Goal: Answer question/provide support: Share knowledge or assist other users

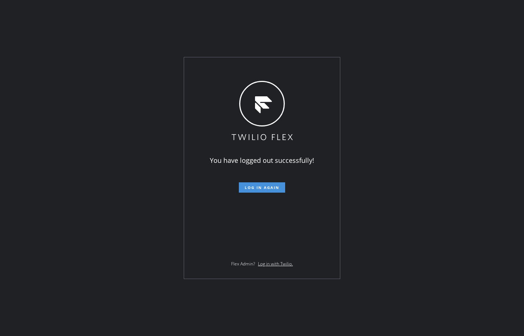
click at [251, 188] on span "Log in again" at bounding box center [262, 187] width 35 height 5
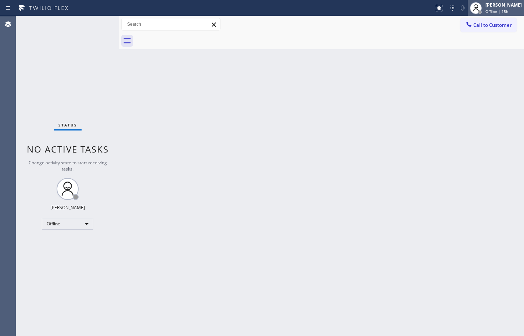
click at [512, 11] on div "Offline | 15h" at bounding box center [503, 11] width 36 height 5
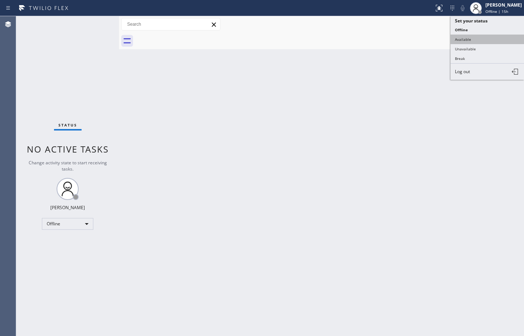
click at [486, 41] on button "Available" at bounding box center [486, 40] width 73 height 10
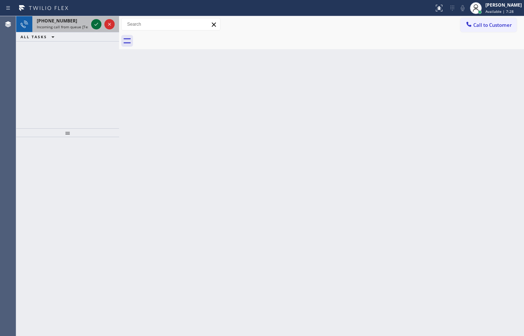
drag, startPoint x: 74, startPoint y: 18, endPoint x: 95, endPoint y: 22, distance: 20.8
click at [74, 18] on div "[PHONE_NUMBER]" at bounding box center [62, 21] width 51 height 6
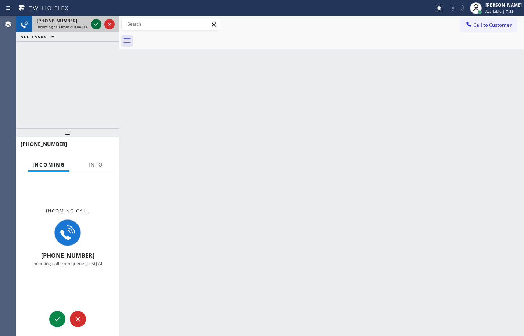
click at [98, 26] on icon at bounding box center [96, 24] width 9 height 9
click at [100, 166] on span "Info" at bounding box center [96, 164] width 14 height 7
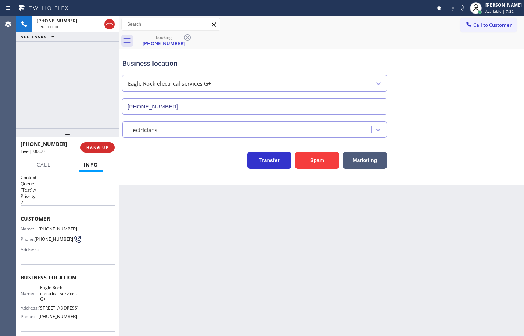
type input "[PHONE_NUMBER]"
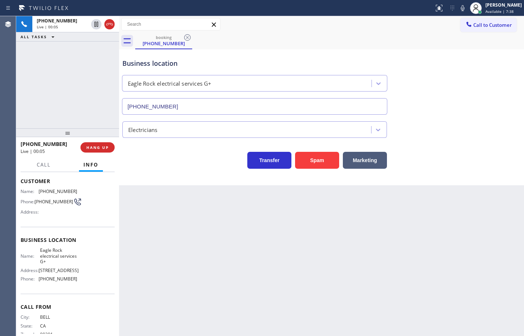
scroll to position [25, 0]
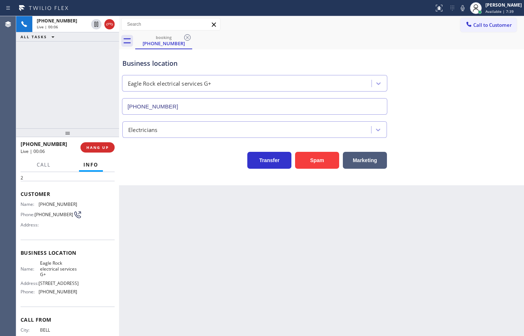
click at [21, 194] on span "Customer" at bounding box center [68, 193] width 94 height 7
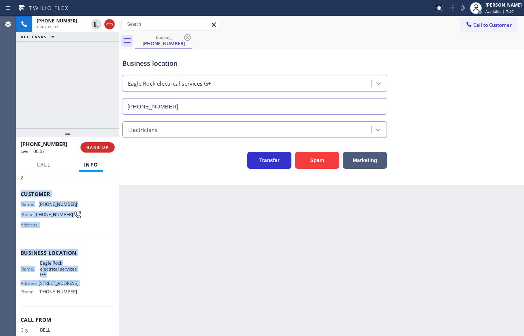
drag, startPoint x: 21, startPoint y: 194, endPoint x: 73, endPoint y: 295, distance: 113.7
click at [73, 295] on div "Context Queue: [Test] All Priority: 2 Customer Name: (323) 312-8444 Phone: (323…" at bounding box center [68, 256] width 94 height 213
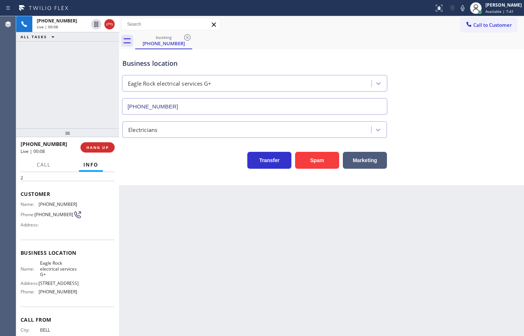
click at [69, 294] on span "(323) 218-7263" at bounding box center [58, 292] width 39 height 6
click at [73, 294] on span "(323) 218-7263" at bounding box center [58, 292] width 39 height 6
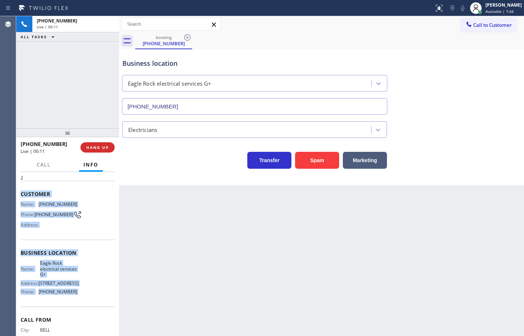
drag, startPoint x: 73, startPoint y: 299, endPoint x: 27, endPoint y: 191, distance: 117.7
click at [27, 191] on div "Context Queue: [Test] All Priority: 2 Customer Name: (323) 312-8444 Phone: (323…" at bounding box center [68, 256] width 94 height 213
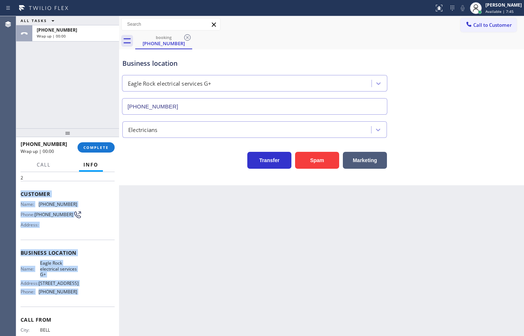
copy div "Customer Name: (323) 312-8444 Phone: (323) 312-8444 Address: Business location …"
click at [98, 144] on button "COMPLETE" at bounding box center [96, 147] width 37 height 10
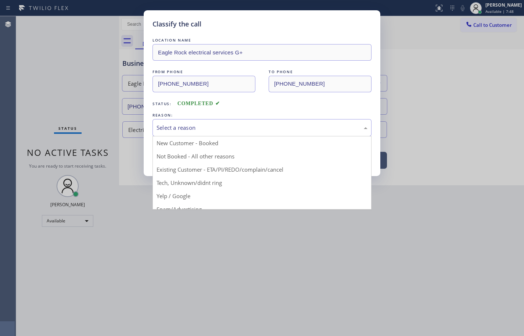
click at [194, 123] on div "Select a reason" at bounding box center [262, 127] width 211 height 8
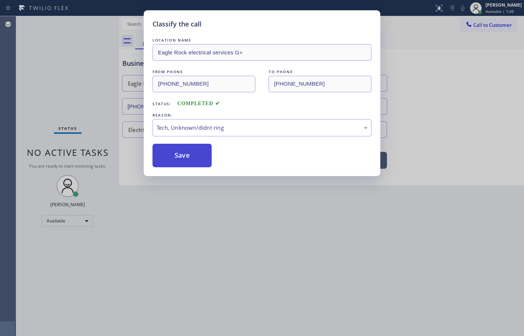
click at [191, 150] on button "Save" at bounding box center [181, 156] width 59 height 24
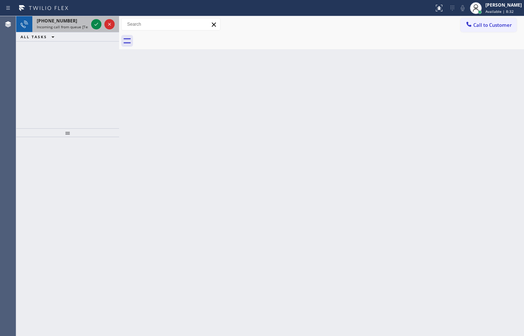
click at [78, 28] on span "Incoming call from queue [Test] All" at bounding box center [67, 26] width 61 height 5
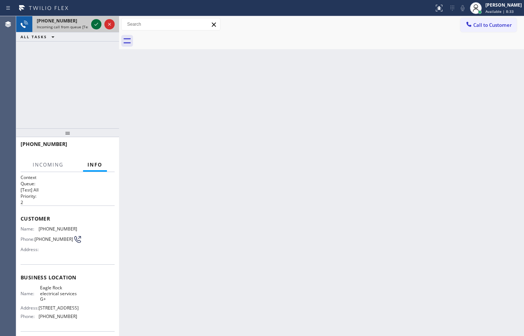
click at [94, 28] on icon at bounding box center [96, 24] width 9 height 9
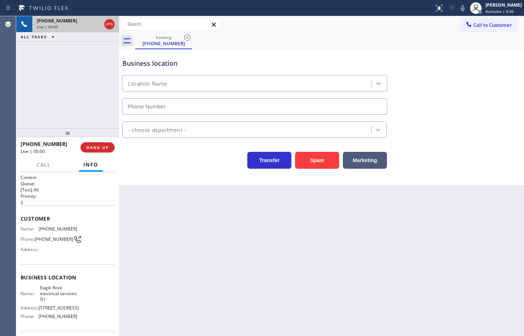
type input "(323) 218-7263"
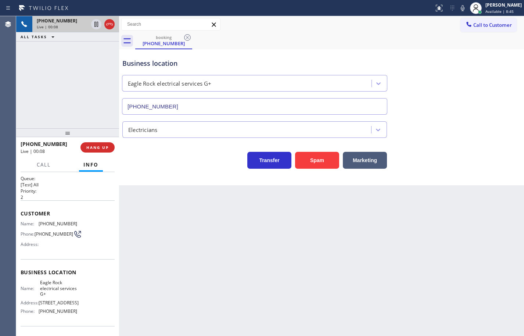
scroll to position [8, 0]
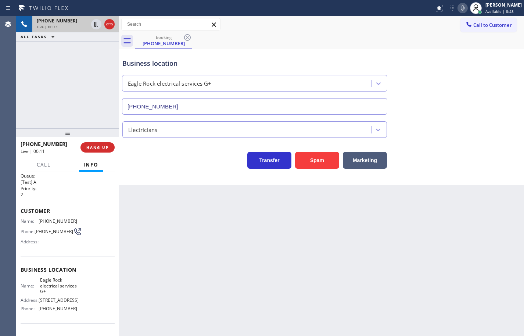
click at [461, 9] on icon at bounding box center [463, 8] width 4 height 6
click at [104, 147] on span "HANG UP" at bounding box center [97, 147] width 22 height 5
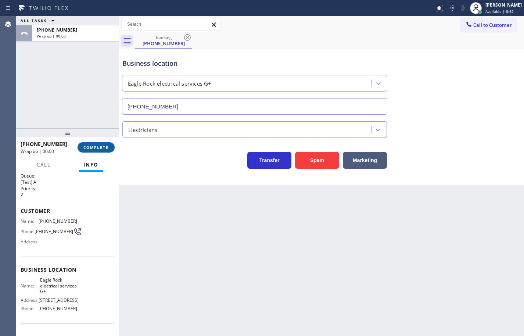
click at [105, 147] on span "COMPLETE" at bounding box center [95, 147] width 25 height 5
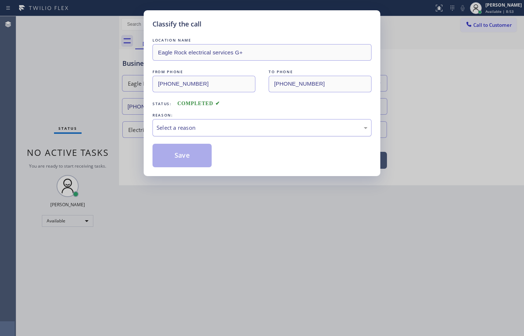
click at [180, 133] on div "Select a reason" at bounding box center [261, 127] width 219 height 17
drag, startPoint x: 194, startPoint y: 181, endPoint x: 194, endPoint y: 169, distance: 11.8
click at [193, 156] on button "Save" at bounding box center [181, 156] width 59 height 24
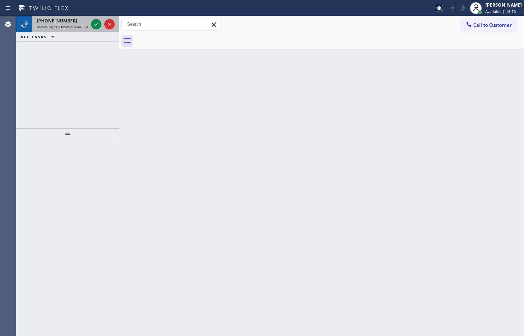
click at [75, 29] on span "Incoming call from queue Everybody" at bounding box center [69, 26] width 64 height 5
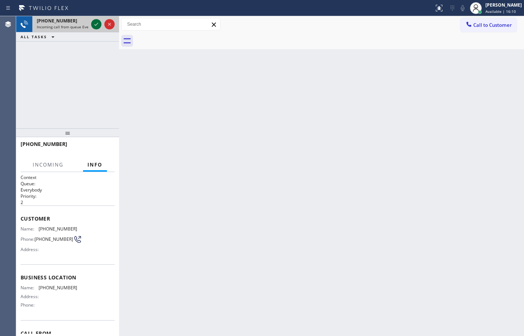
click at [94, 22] on icon at bounding box center [96, 24] width 9 height 9
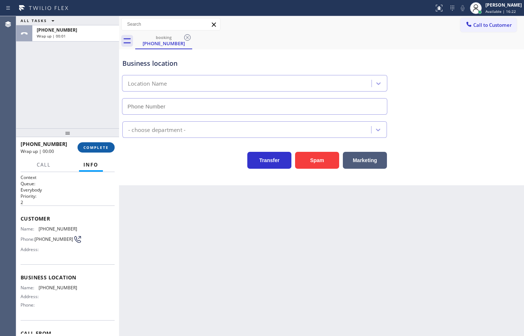
click at [108, 145] on span "COMPLETE" at bounding box center [95, 147] width 25 height 5
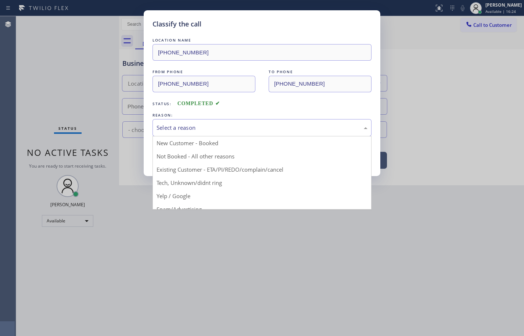
click at [215, 122] on div "Select a reason" at bounding box center [261, 127] width 219 height 17
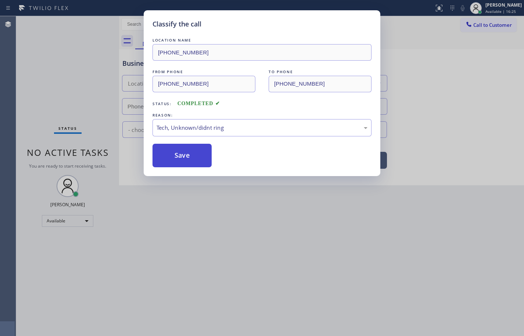
click at [194, 157] on button "Save" at bounding box center [181, 156] width 59 height 24
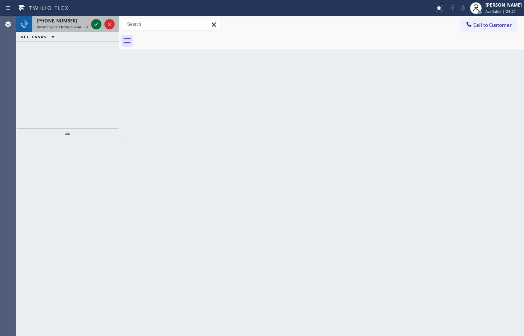
click at [96, 22] on icon at bounding box center [96, 24] width 9 height 9
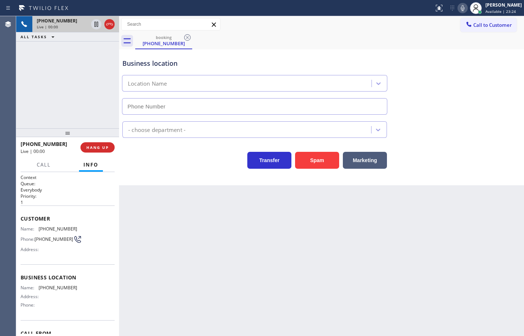
scroll to position [5, 0]
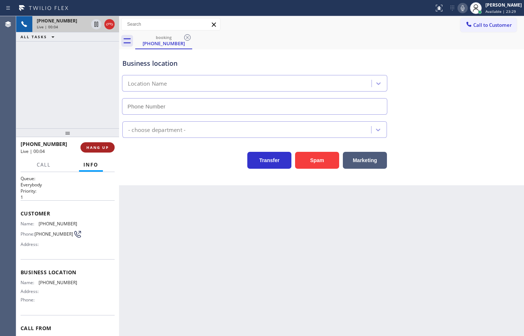
click at [110, 148] on button "HANG UP" at bounding box center [97, 147] width 34 height 10
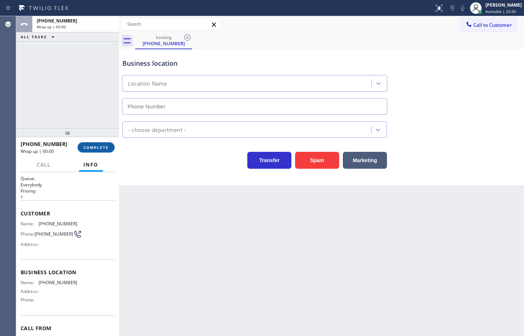
click at [110, 148] on button "COMPLETE" at bounding box center [96, 147] width 37 height 10
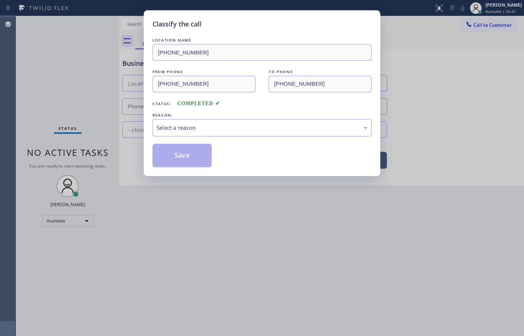
click at [178, 132] on div "Select a reason" at bounding box center [262, 127] width 211 height 8
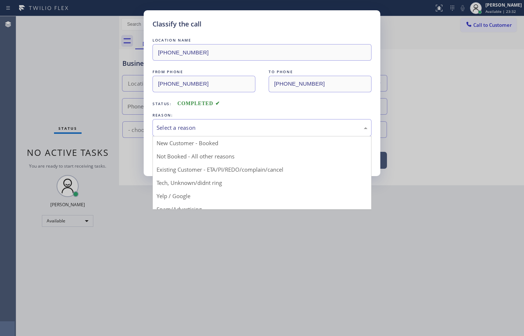
click at [178, 133] on div "Select a reason" at bounding box center [261, 127] width 219 height 17
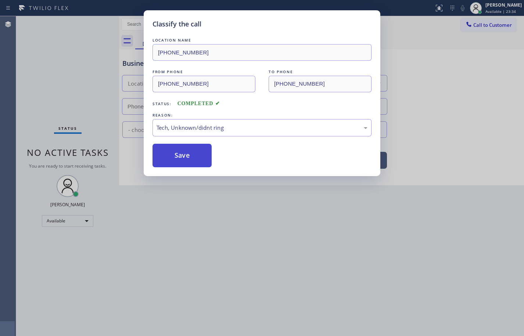
click at [186, 158] on button "Save" at bounding box center [181, 156] width 59 height 24
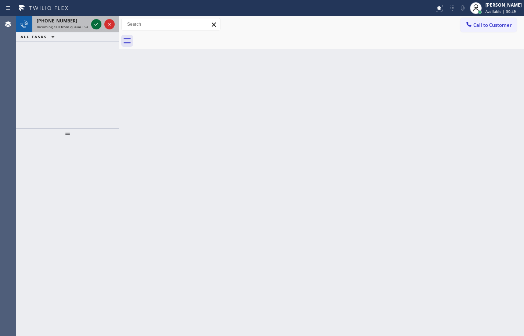
click at [97, 22] on icon at bounding box center [96, 24] width 9 height 9
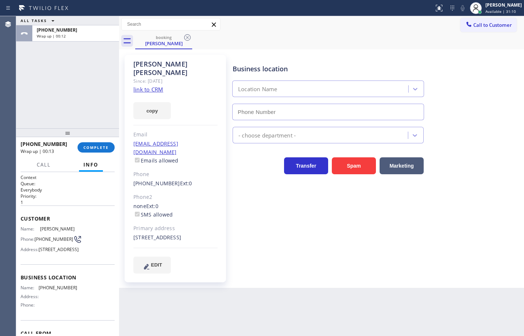
click at [158, 86] on link "link to CRM" at bounding box center [148, 89] width 30 height 7
click at [166, 102] on button "copy" at bounding box center [151, 110] width 37 height 17
click at [106, 146] on span "COMPLETE" at bounding box center [95, 147] width 25 height 5
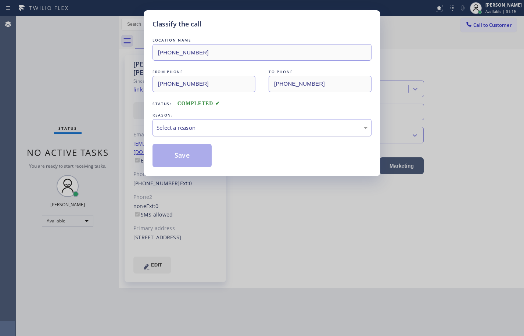
click at [238, 123] on div "Select a reason" at bounding box center [262, 127] width 211 height 8
click at [202, 157] on button "Save" at bounding box center [181, 156] width 59 height 24
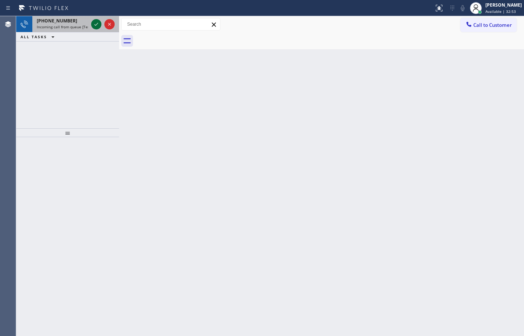
click at [98, 23] on icon at bounding box center [96, 24] width 9 height 9
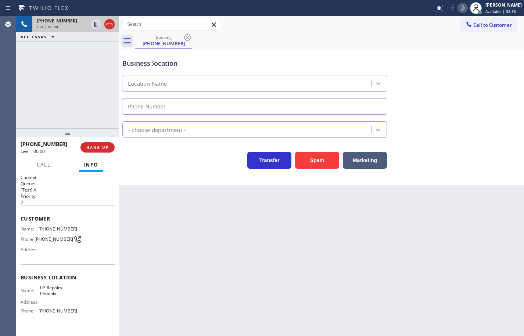
type input "(602) 755-6017"
click at [46, 294] on span "LG Repairs Phoenix" at bounding box center [58, 290] width 37 height 11
copy span "LG Repairs Phoenix"
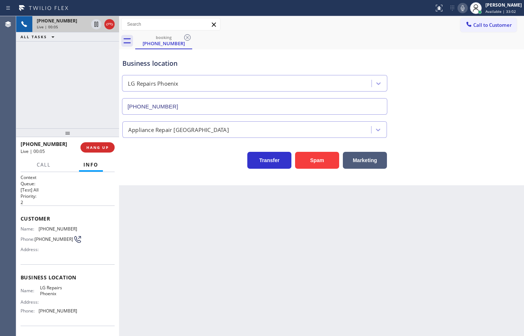
click at [54, 313] on span "(602) 755-6017" at bounding box center [58, 311] width 39 height 6
copy span "(602) 755-6017"
click at [55, 230] on span "(602) 620-5435" at bounding box center [58, 229] width 39 height 6
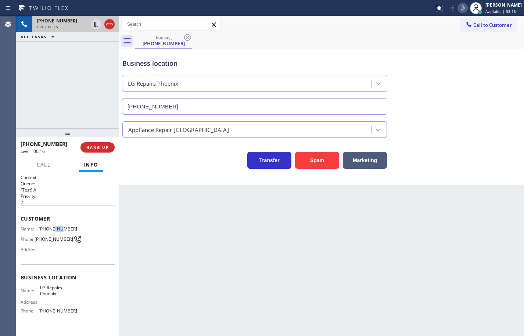
click at [55, 230] on span "(602) 620-5435" at bounding box center [58, 229] width 39 height 6
copy span "(602) 620-5435"
click at [461, 10] on icon at bounding box center [463, 8] width 4 height 6
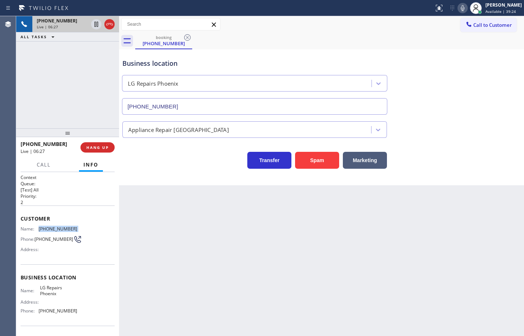
click at [458, 9] on icon at bounding box center [462, 8] width 9 height 9
click at [460, 9] on rect at bounding box center [462, 7] width 5 height 5
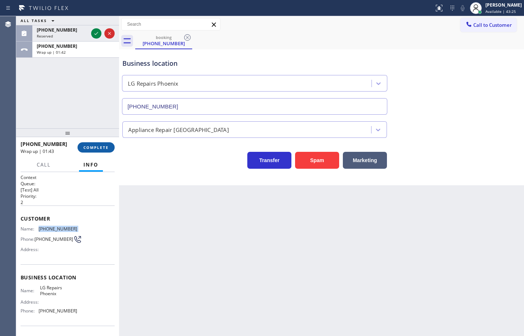
click at [103, 152] on button "COMPLETE" at bounding box center [96, 147] width 37 height 10
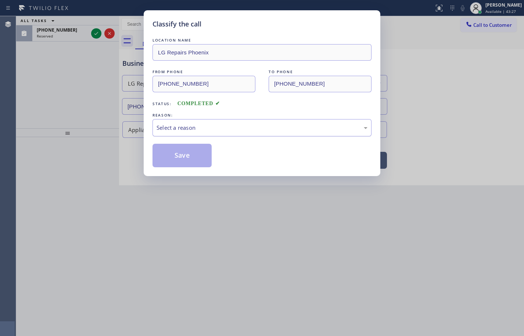
click at [175, 125] on div "Select a reason" at bounding box center [262, 127] width 211 height 8
click at [180, 152] on button "Save" at bounding box center [181, 156] width 59 height 24
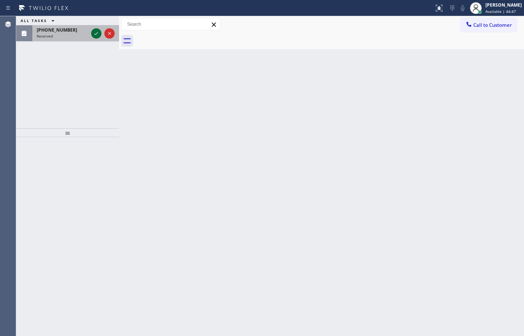
click at [95, 33] on icon at bounding box center [96, 33] width 9 height 9
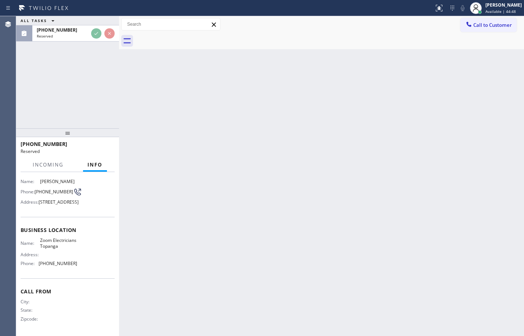
scroll to position [73, 0]
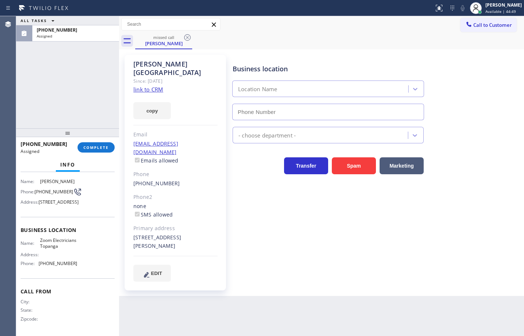
type input "(310) 388-4068"
click at [159, 86] on link "link to CRM" at bounding box center [148, 89] width 30 height 7
click at [157, 104] on button "copy" at bounding box center [151, 110] width 37 height 17
click at [54, 241] on span "Zoom Electricians Topanga" at bounding box center [58, 242] width 37 height 11
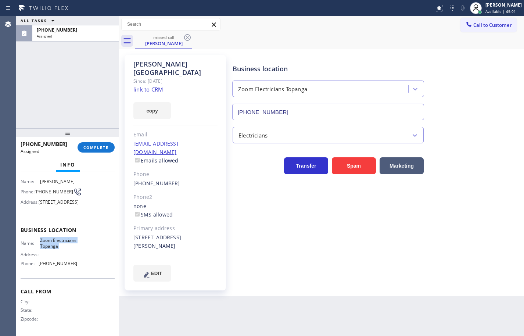
click at [54, 241] on span "Zoom Electricians Topanga" at bounding box center [58, 242] width 37 height 11
copy span "Zoom Electricians Topanga"
click at [53, 266] on div "Name: Zoom Electricians Topanga Address: Phone: (310) 388-4068" at bounding box center [49, 253] width 57 height 32
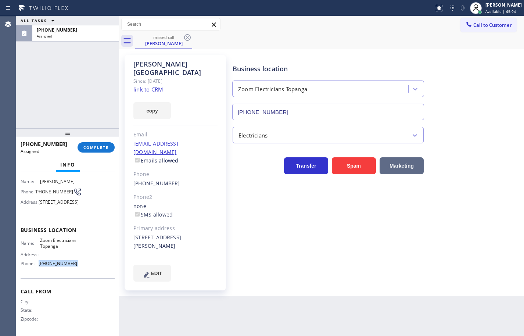
copy span "(310) 388-4068"
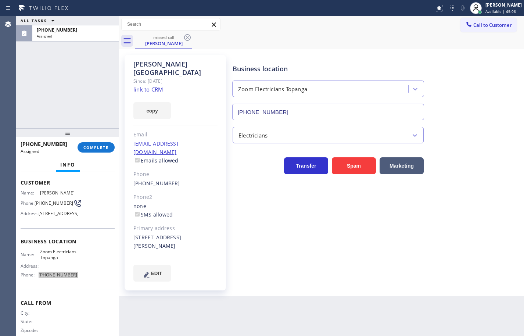
scroll to position [37, 0]
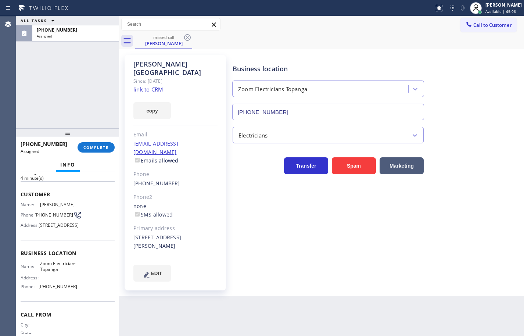
click at [44, 215] on span "(310) 926-8450" at bounding box center [54, 215] width 39 height 6
copy div "(310) 926-8450"
click at [107, 147] on span "COMPLETE" at bounding box center [95, 147] width 25 height 5
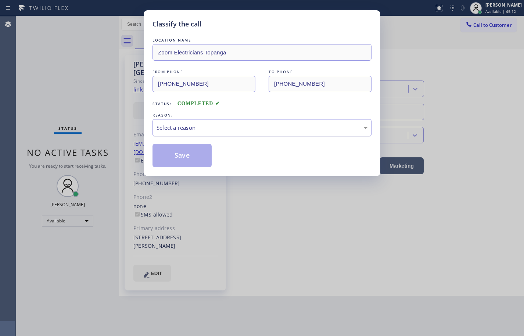
click at [223, 132] on div "Select a reason" at bounding box center [262, 127] width 211 height 8
click at [191, 153] on button "Save" at bounding box center [181, 156] width 59 height 24
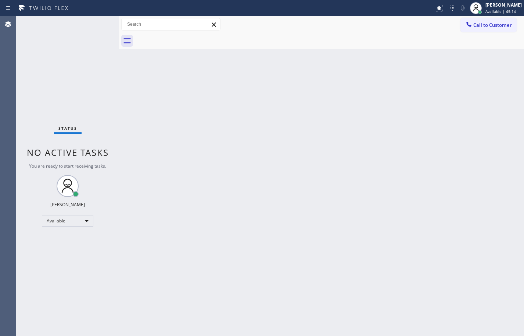
click at [492, 25] on span "Call to Customer" at bounding box center [492, 25] width 39 height 7
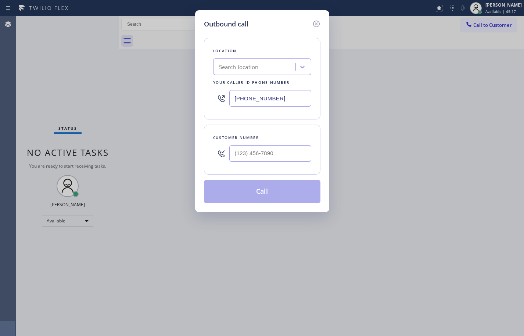
click at [285, 91] on input "(323) 238-8162" at bounding box center [270, 98] width 82 height 17
paste input "10) 388-4068"
type input "(310) 388-4068"
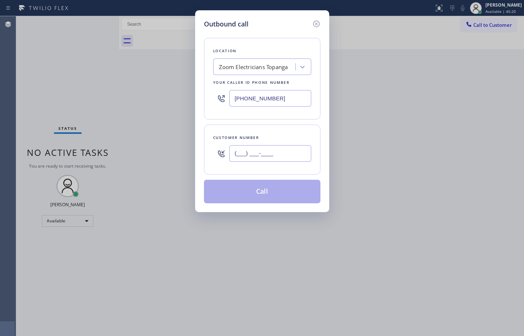
click at [274, 153] on input "(___) ___-____" at bounding box center [270, 153] width 82 height 17
paste input "310) 926-8450"
type input "(310) 926-8450"
click at [284, 112] on div "Location Zoom Electricians Topanga Your caller id phone number (310) 388-4068" at bounding box center [262, 79] width 116 height 82
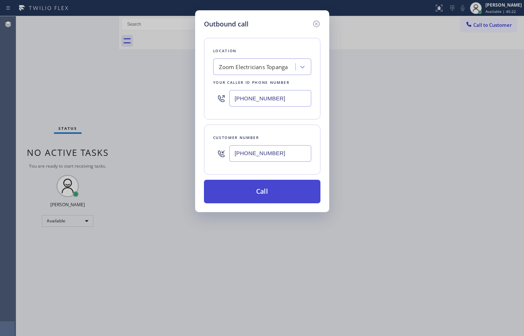
click at [287, 194] on button "Call" at bounding box center [262, 192] width 116 height 24
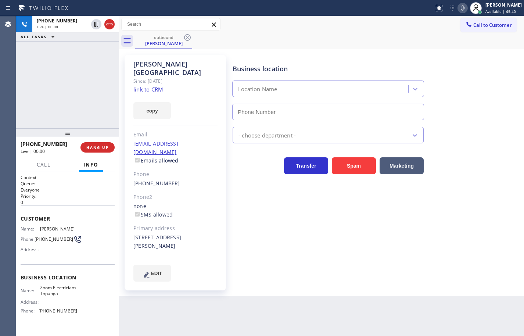
type input "(310) 388-4068"
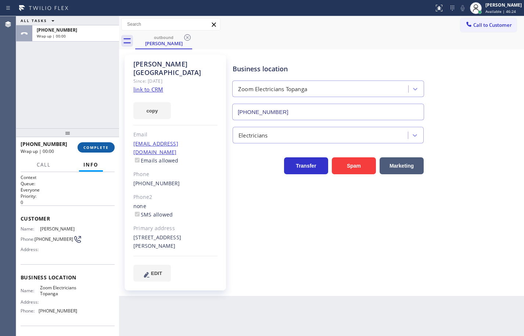
click at [106, 142] on button "COMPLETE" at bounding box center [96, 147] width 37 height 10
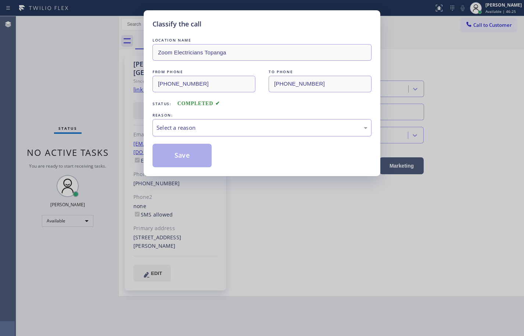
click at [194, 129] on div "Select a reason" at bounding box center [262, 127] width 211 height 8
click at [193, 153] on button "Save" at bounding box center [181, 156] width 59 height 24
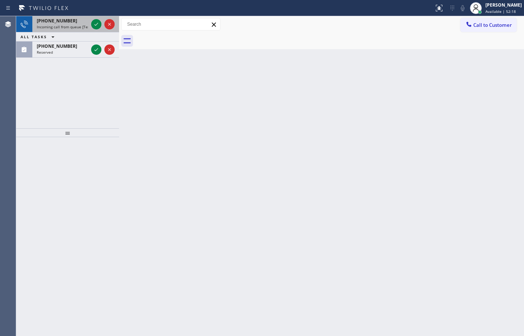
click at [66, 29] on span "Incoming call from queue [Test] All" at bounding box center [67, 26] width 61 height 5
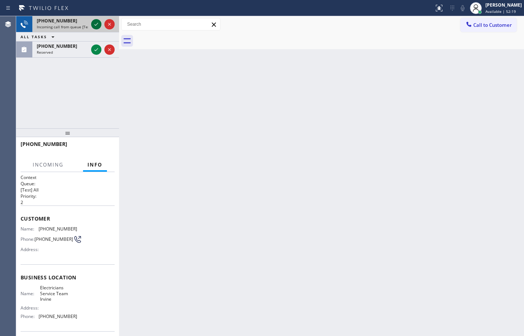
click at [96, 24] on icon at bounding box center [96, 24] width 9 height 9
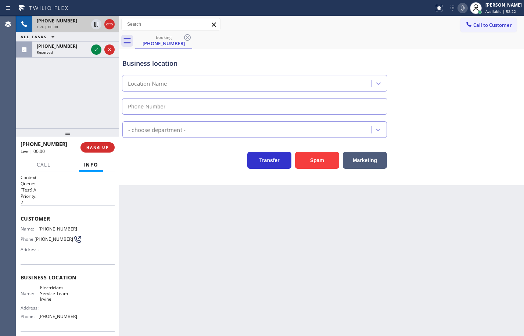
type input "(949) 569-6029"
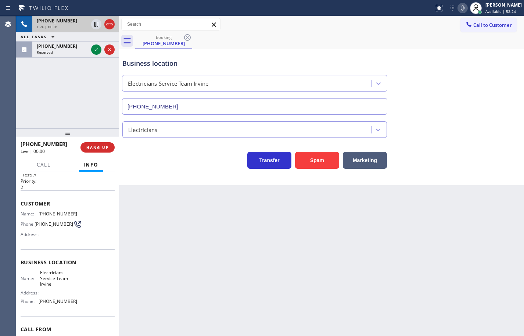
scroll to position [37, 0]
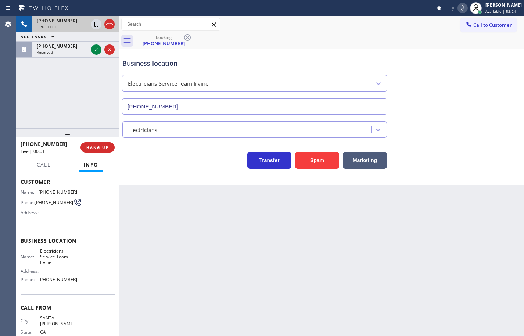
click at [76, 282] on div "Name: Electricians Service Team Irvine Address: Phone: (949) 569-6029" at bounding box center [68, 266] width 94 height 37
click at [73, 265] on div "Name: Electricians Service Team Irvine Address: Phone: (949) 569-6029" at bounding box center [68, 266] width 94 height 37
drag, startPoint x: 42, startPoint y: 197, endPoint x: 39, endPoint y: 193, distance: 4.9
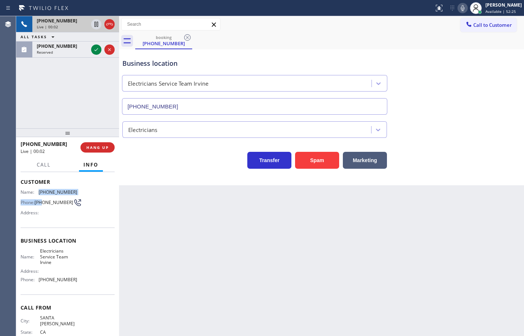
click at [39, 193] on div "Name: (949) 421-8721 Phone: (949) 421-8721 Address:" at bounding box center [49, 203] width 57 height 29
click at [24, 186] on div "Customer Name: (949) 421-8721 Phone: (949) 421-8721 Address:" at bounding box center [68, 198] width 94 height 59
click at [22, 184] on span "Customer" at bounding box center [68, 181] width 94 height 7
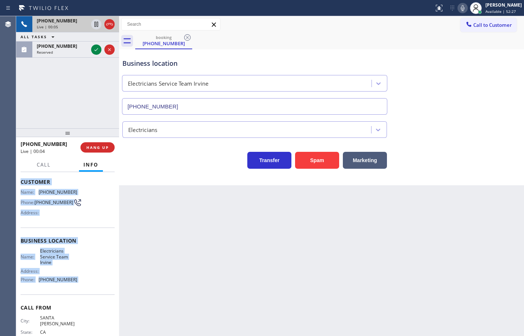
drag, startPoint x: 22, startPoint y: 183, endPoint x: 68, endPoint y: 281, distance: 108.6
click at [68, 281] on div "Context Queue: [Test] All Priority: 2 Customer Name: (949) 421-8721 Phone: (949…" at bounding box center [68, 246] width 94 height 218
copy div "Customer Name: (949) 421-8721 Phone: (949) 421-8721 Address: Business location …"
click at [97, 51] on icon at bounding box center [96, 49] width 9 height 9
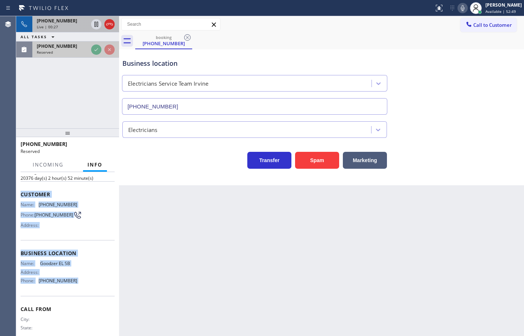
scroll to position [49, 0]
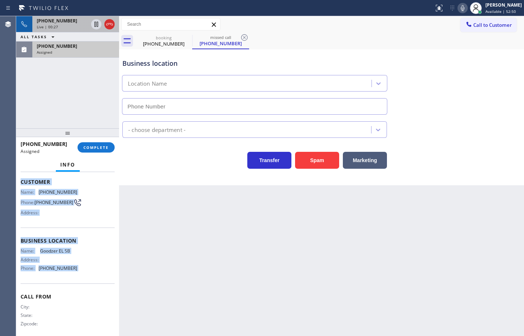
click at [92, 218] on div "Name: (657) 261-9419 Phone: (657) 261-9419 Address:" at bounding box center [68, 203] width 94 height 29
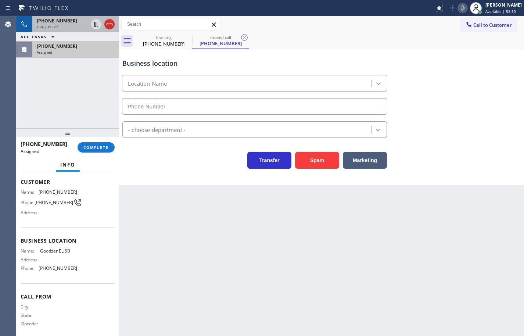
type input "(805) 946-0050"
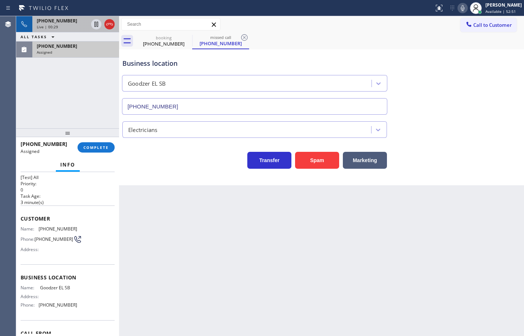
click at [78, 305] on div "Name: Goodzer EL SB Address: Phone: (805) 946-0050" at bounding box center [68, 298] width 94 height 26
click at [79, 306] on div "Name: Goodzer EL SB Address: Phone: (805) 946-0050" at bounding box center [68, 298] width 94 height 26
click at [25, 219] on span "Customer" at bounding box center [68, 218] width 94 height 7
click at [23, 219] on span "Customer" at bounding box center [68, 218] width 94 height 7
click at [21, 219] on span "Customer" at bounding box center [68, 218] width 94 height 7
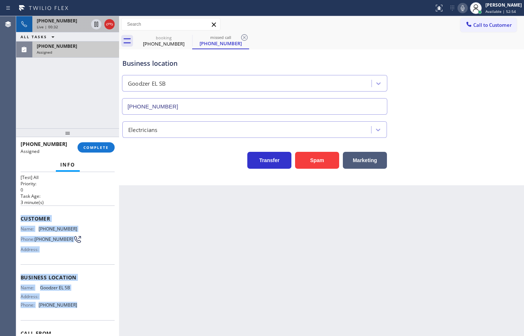
drag, startPoint x: 21, startPoint y: 219, endPoint x: 68, endPoint y: 305, distance: 98.5
click at [68, 305] on div "Context Queue: [Test] All Priority: 0 Task Age: 3 minute(s) Customer Name: (657…" at bounding box center [68, 269] width 94 height 214
copy div "Customer Name: (657) 261-9419 Phone: (657) 261-9419 Address: Business location …"
click at [108, 145] on span "COMPLETE" at bounding box center [95, 147] width 25 height 5
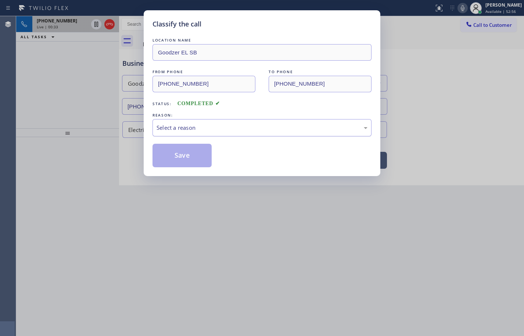
click at [186, 133] on div "Select a reason" at bounding box center [261, 127] width 219 height 17
click at [190, 158] on button "Save" at bounding box center [181, 156] width 59 height 24
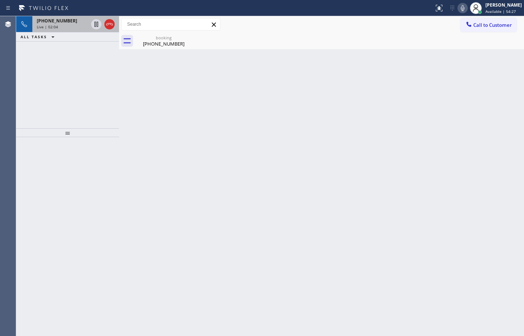
click at [461, 7] on icon at bounding box center [463, 8] width 4 height 6
click at [95, 25] on icon at bounding box center [96, 24] width 9 height 9
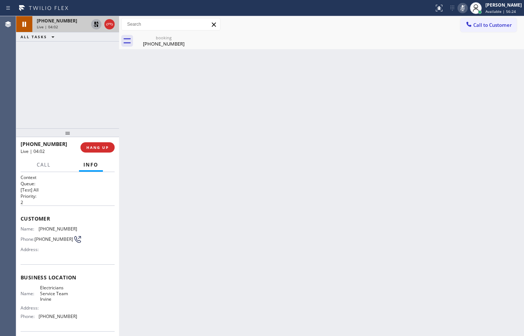
click at [496, 196] on div "Back to Dashboard Change Sender ID Customers Technicians Select a contact Outbo…" at bounding box center [321, 176] width 405 height 320
click at [96, 25] on icon at bounding box center [96, 24] width 5 height 5
click at [458, 6] on icon at bounding box center [462, 8] width 9 height 9
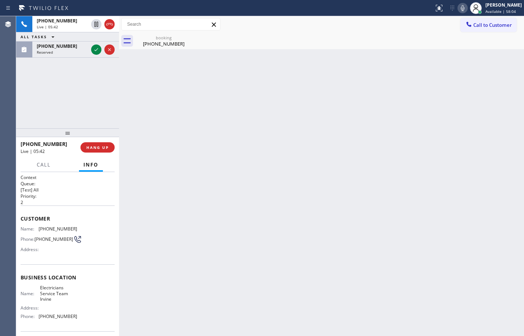
click at [515, 186] on div "Back to Dashboard Change Sender ID Customers Technicians Select a contact Outbo…" at bounding box center [321, 176] width 405 height 320
click at [458, 10] on icon at bounding box center [462, 8] width 9 height 9
click at [95, 24] on icon at bounding box center [96, 24] width 4 height 5
click at [75, 92] on div "+19494218721 Live | 05:49 ALL TASKS ALL TASKS ACTIVE TASKS TASKS IN WRAP UP (91…" at bounding box center [67, 72] width 103 height 112
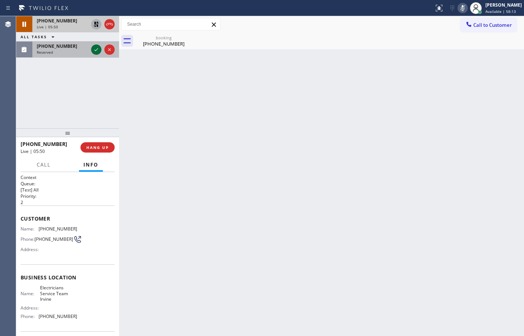
click at [97, 50] on icon at bounding box center [96, 49] width 9 height 9
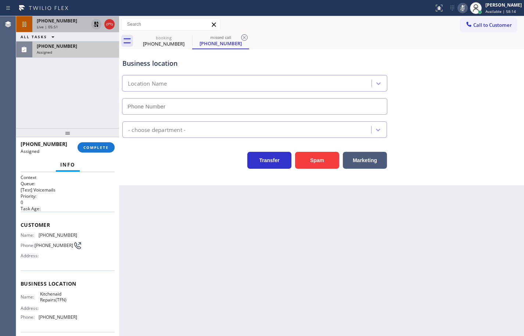
type input "(844) 899-7462"
click at [75, 320] on div "Name: Kitchenaid Repairs(TFN) Address: Phone: (844) 899-7462" at bounding box center [68, 307] width 94 height 32
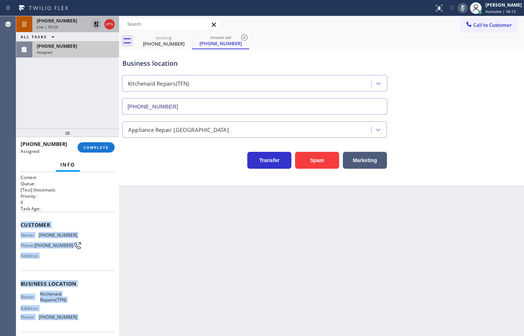
drag, startPoint x: 75, startPoint y: 320, endPoint x: 23, endPoint y: 225, distance: 108.0
click at [23, 225] on div "Context Queue: [Test] Voicemails Priority: 0 Task Age: Customer Name: (916) 292…" at bounding box center [68, 280] width 94 height 213
click at [23, 225] on span "Customer" at bounding box center [68, 224] width 94 height 7
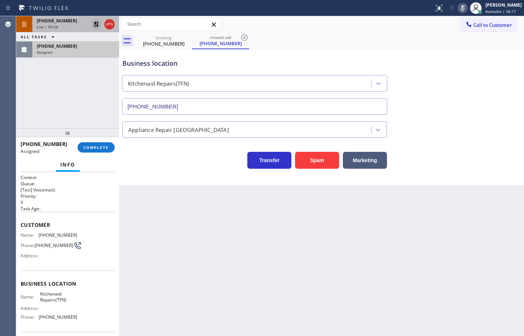
click at [24, 227] on span "Customer" at bounding box center [68, 224] width 94 height 7
click at [22, 227] on span "Customer" at bounding box center [68, 224] width 94 height 7
click at [44, 244] on span "(916) 292-0895" at bounding box center [54, 245] width 39 height 6
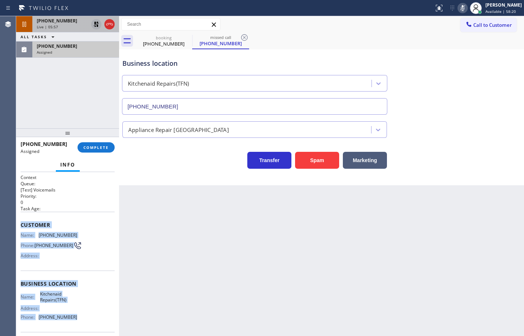
drag, startPoint x: 22, startPoint y: 226, endPoint x: 75, endPoint y: 317, distance: 105.5
click at [75, 317] on div "Context Queue: [Test] Voicemails Priority: 0 Task Age: Customer Name: (916) 292…" at bounding box center [68, 280] width 94 height 213
copy div "Customer Name: (916) 292-0895 Phone: (916) 292-0895 Address: Business location …"
click at [95, 147] on span "COMPLETE" at bounding box center [95, 147] width 25 height 5
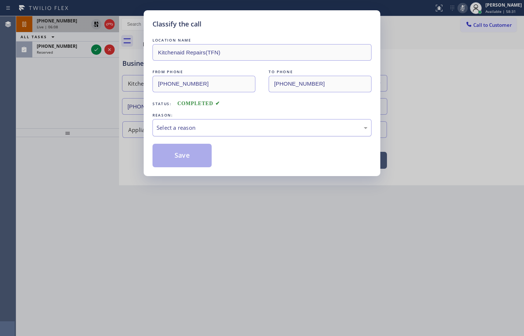
click at [185, 128] on div "Select a reason" at bounding box center [262, 127] width 211 height 8
click at [200, 156] on button "Save" at bounding box center [181, 156] width 59 height 24
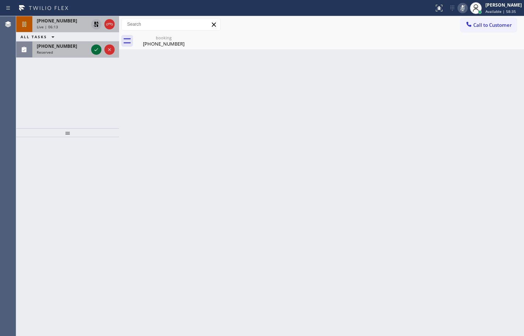
click at [96, 50] on icon at bounding box center [96, 49] width 9 height 9
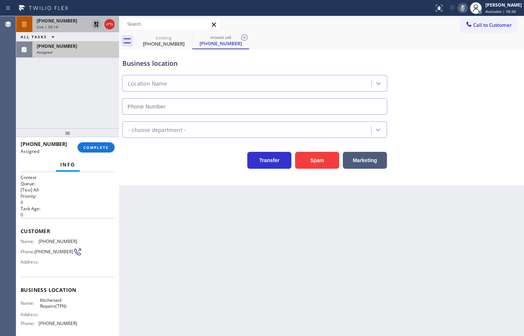
type input "(844) 899-7462"
click at [97, 141] on div "(916) 292-0895 Assigned COMPLETE" at bounding box center [68, 147] width 94 height 19
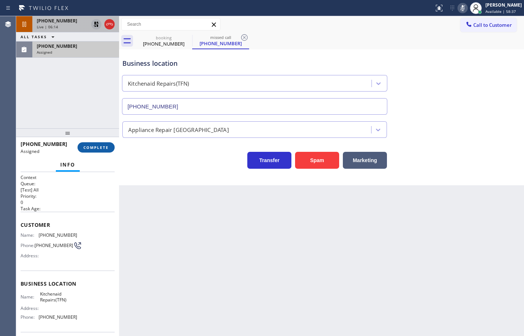
click at [99, 149] on span "COMPLETE" at bounding box center [95, 147] width 25 height 5
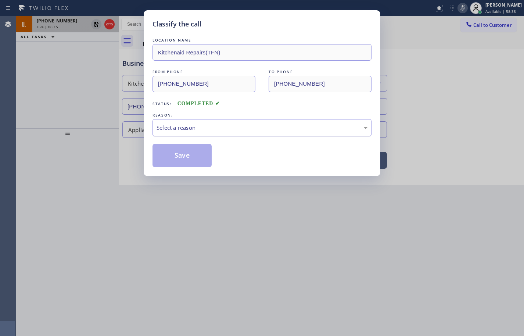
click at [193, 129] on div "Select a reason" at bounding box center [262, 127] width 211 height 8
click at [192, 156] on button "Save" at bounding box center [181, 156] width 59 height 24
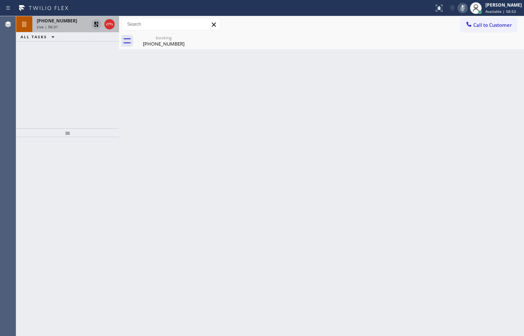
click at [96, 25] on icon at bounding box center [96, 24] width 9 height 9
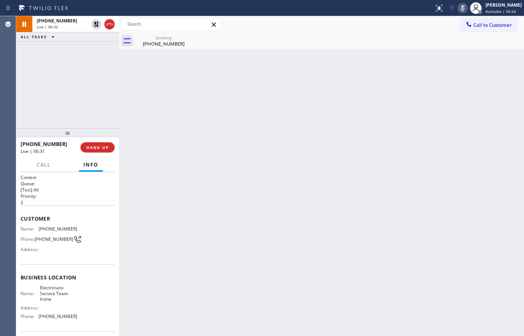
click at [458, 11] on icon at bounding box center [462, 8] width 9 height 9
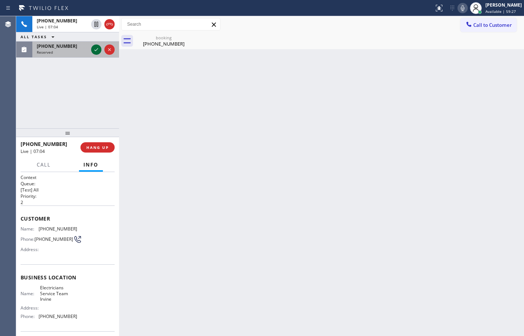
click at [95, 50] on icon at bounding box center [96, 49] width 9 height 9
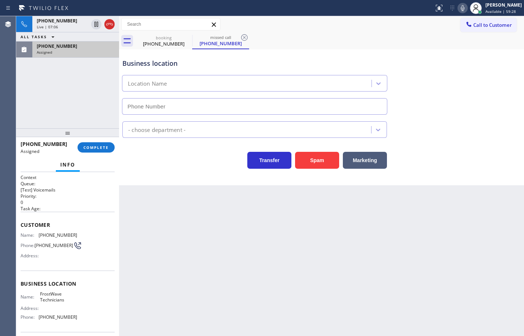
type input "(786) 882-0097"
click at [106, 147] on span "COMPLETE" at bounding box center [95, 147] width 25 height 5
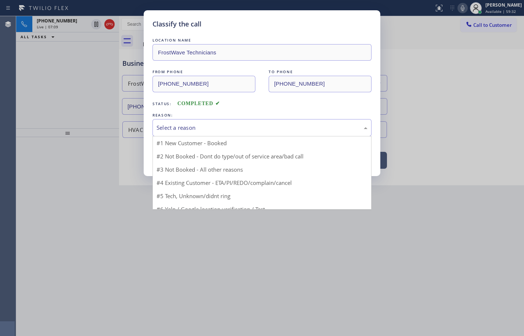
click at [206, 126] on div "Select a reason" at bounding box center [262, 127] width 211 height 8
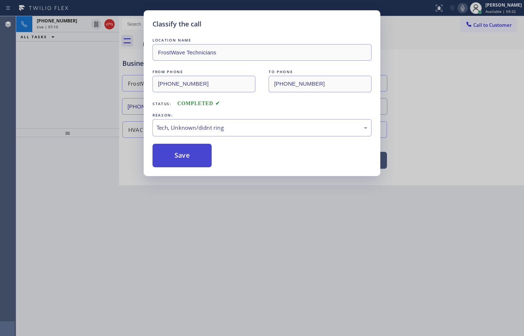
click at [194, 156] on button "Save" at bounding box center [181, 156] width 59 height 24
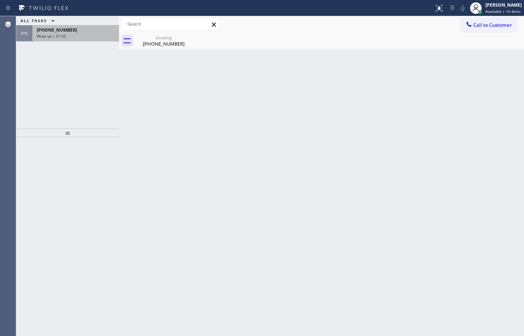
click at [96, 29] on div "+19494218721" at bounding box center [76, 30] width 78 height 6
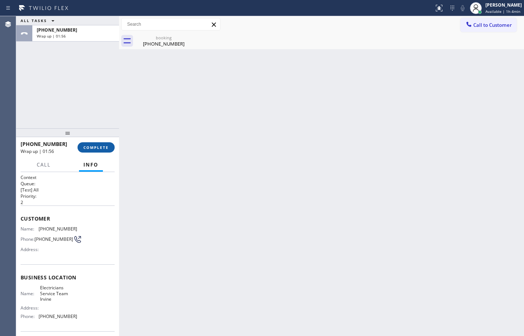
click at [99, 147] on span "COMPLETE" at bounding box center [95, 147] width 25 height 5
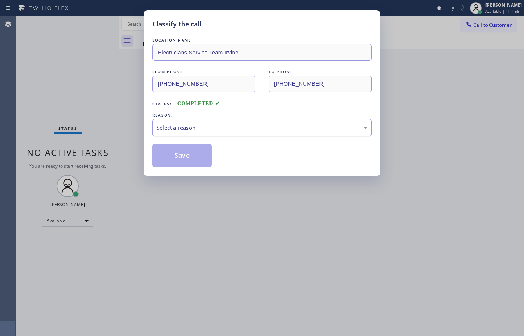
click at [170, 129] on div "Select a reason" at bounding box center [262, 127] width 211 height 8
click at [183, 154] on button "Save" at bounding box center [181, 156] width 59 height 24
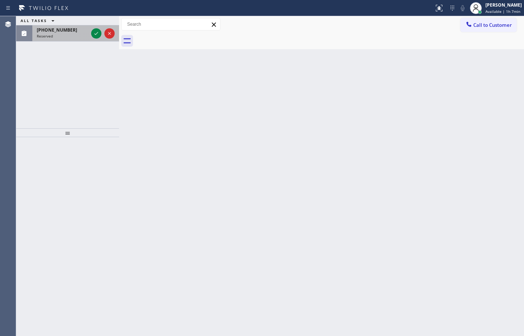
click at [71, 36] on div "Reserved" at bounding box center [62, 35] width 51 height 5
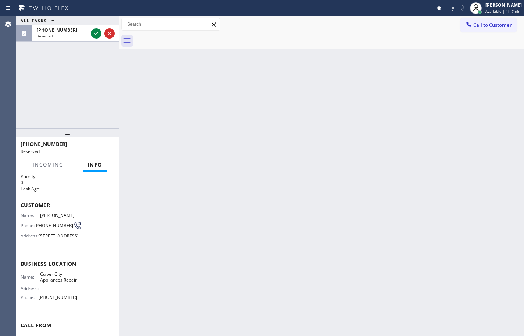
scroll to position [37, 0]
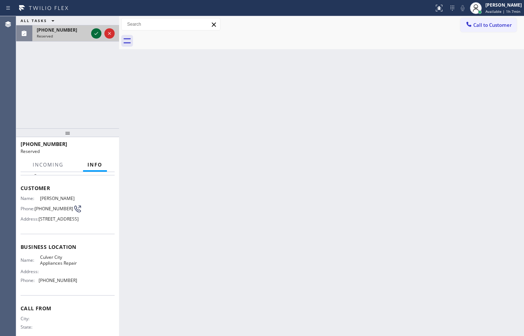
click at [98, 33] on icon at bounding box center [96, 33] width 9 height 9
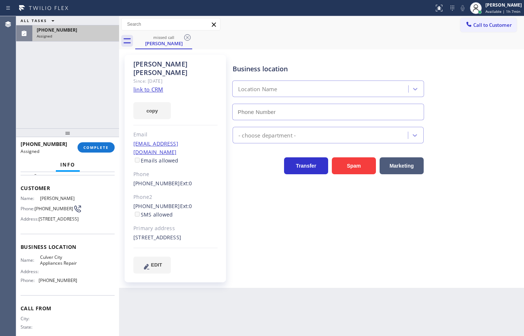
type input "(310) 400-5899"
click at [164, 103] on button "copy" at bounding box center [151, 110] width 37 height 17
click at [154, 86] on link "link to CRM" at bounding box center [148, 89] width 30 height 7
click at [104, 145] on span "COMPLETE" at bounding box center [95, 147] width 25 height 5
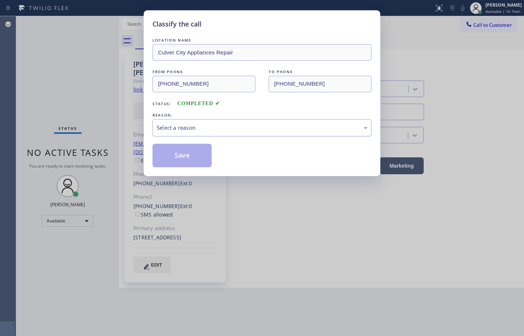
click at [184, 129] on div "Select a reason" at bounding box center [262, 127] width 211 height 8
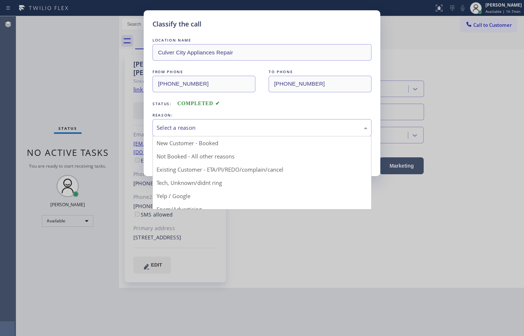
drag, startPoint x: 252, startPoint y: 169, endPoint x: 246, endPoint y: 166, distance: 6.6
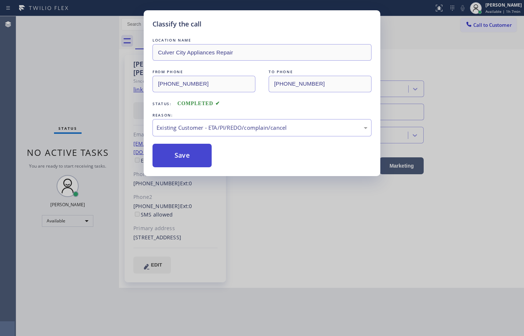
click at [193, 158] on button "Save" at bounding box center [181, 156] width 59 height 24
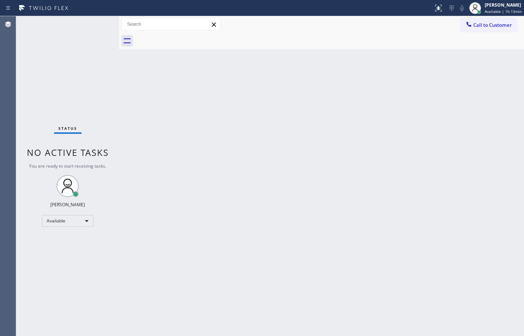
click at [422, 183] on div "Back to Dashboard Change Sender ID Customers Technicians Select a contact Outbo…" at bounding box center [321, 176] width 405 height 320
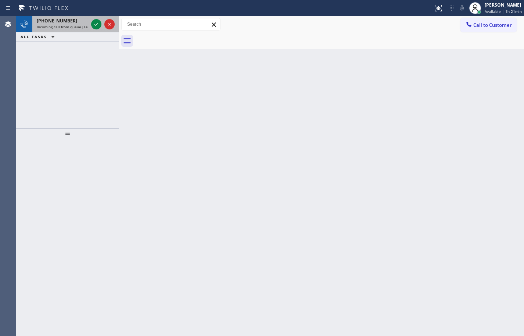
drag, startPoint x: 50, startPoint y: 19, endPoint x: 102, endPoint y: 28, distance: 53.3
click at [50, 18] on span "+12132209659" at bounding box center [57, 21] width 40 height 6
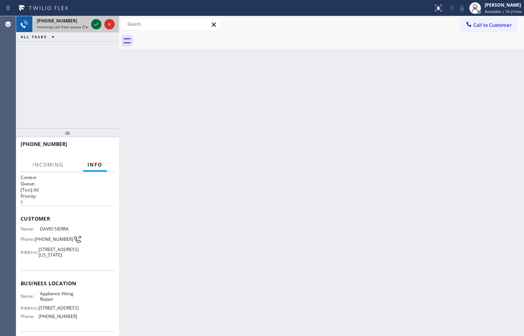
click at [97, 23] on icon at bounding box center [96, 24] width 9 height 9
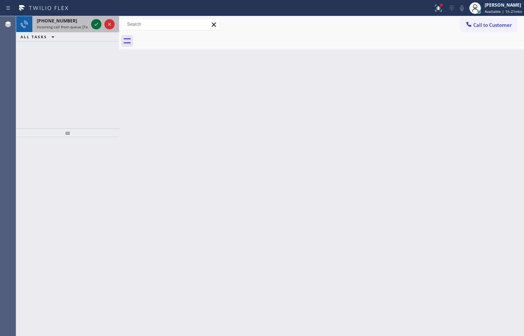
click at [94, 28] on icon at bounding box center [96, 24] width 9 height 9
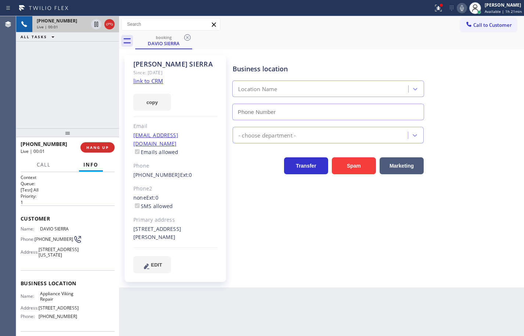
type input "(617) 219-9255"
click at [161, 81] on link "link to CRM" at bounding box center [148, 80] width 30 height 7
drag, startPoint x: 161, startPoint y: 98, endPoint x: 171, endPoint y: 101, distance: 10.6
click at [161, 98] on button "copy" at bounding box center [151, 102] width 37 height 17
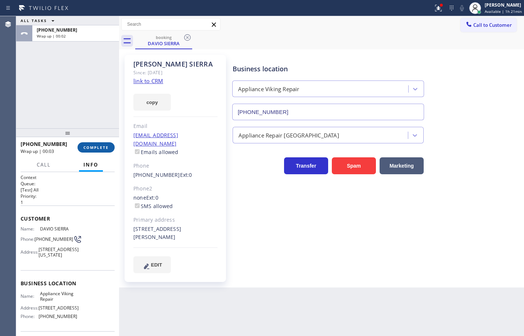
click at [94, 149] on span "COMPLETE" at bounding box center [95, 147] width 25 height 5
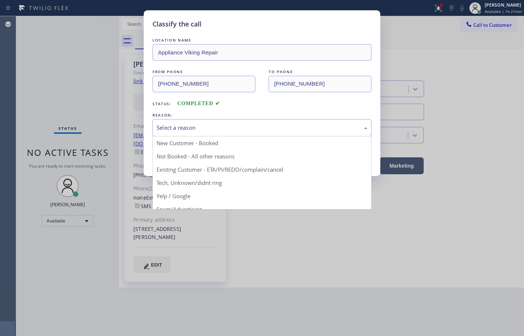
click at [191, 131] on div "Select a reason" at bounding box center [262, 127] width 211 height 8
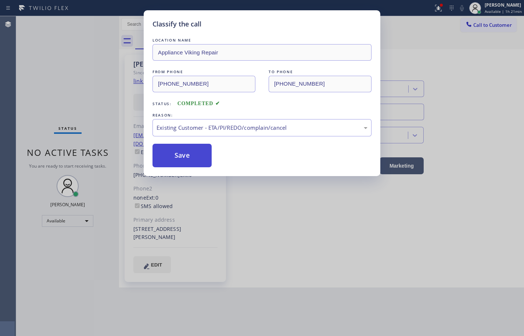
click at [194, 148] on button "Save" at bounding box center [181, 156] width 59 height 24
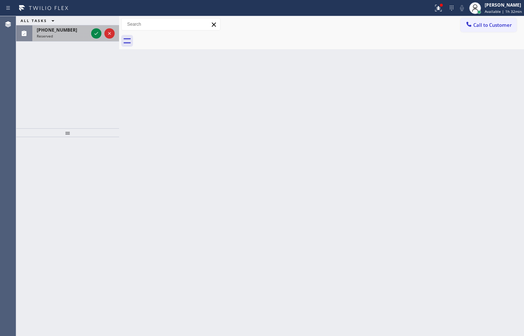
click at [61, 35] on div "Reserved" at bounding box center [62, 35] width 51 height 5
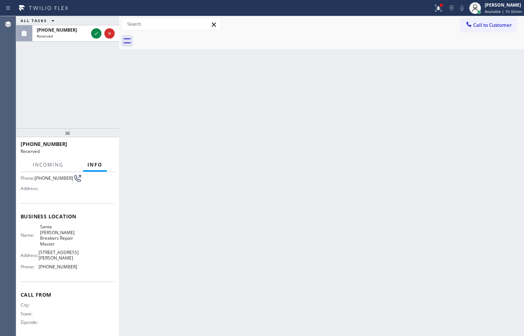
scroll to position [68, 0]
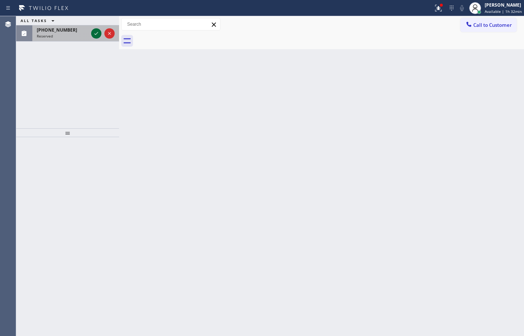
click at [95, 35] on icon at bounding box center [96, 33] width 9 height 9
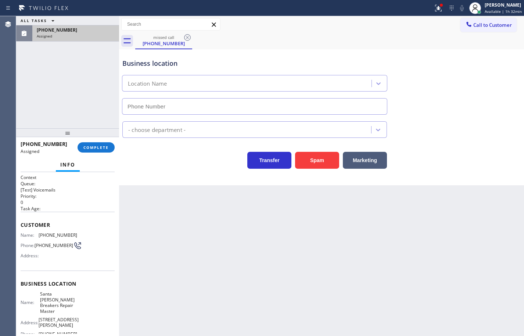
type input "(213) 996-0729"
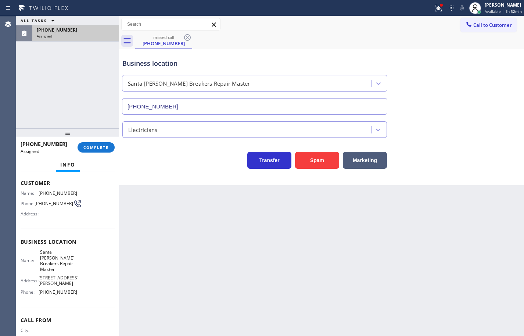
scroll to position [31, 0]
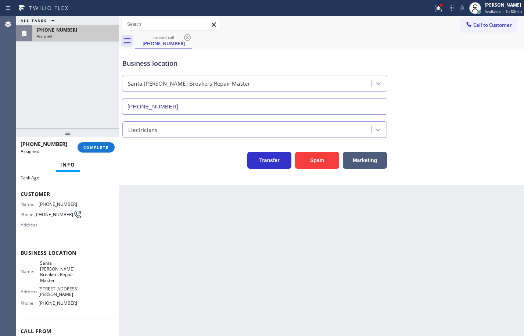
click at [79, 302] on div "Name: Santa Monica Breakers Repair Master Address: 701 SANTA MONICA BLVD Phone:…" at bounding box center [68, 284] width 94 height 48
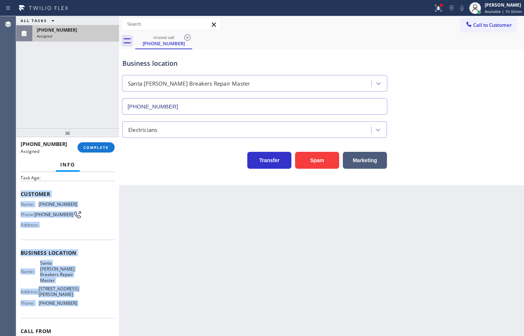
drag, startPoint x: 79, startPoint y: 302, endPoint x: 27, endPoint y: 194, distance: 120.0
click at [27, 194] on div "Context Queue: [Test] Voicemails Priority: 0 Task Age: Customer Name: (818) 307…" at bounding box center [68, 258] width 94 height 230
click at [104, 146] on span "COMPLETE" at bounding box center [95, 147] width 25 height 5
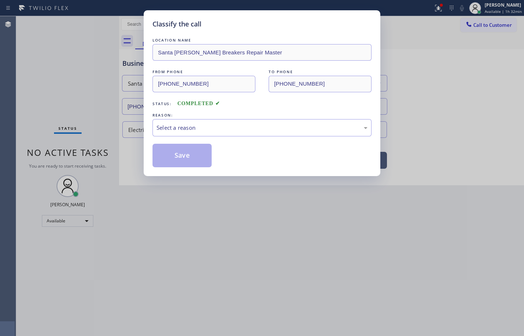
click at [172, 132] on div "Select a reason" at bounding box center [262, 127] width 211 height 8
click at [191, 162] on button "Save" at bounding box center [181, 156] width 59 height 24
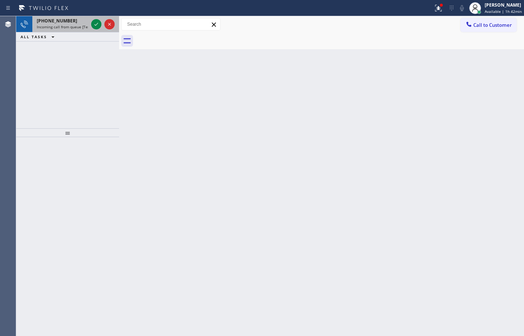
drag, startPoint x: 57, startPoint y: 23, endPoint x: 87, endPoint y: 22, distance: 30.1
click at [57, 23] on span "+19173016290" at bounding box center [57, 21] width 40 height 6
click at [99, 23] on icon at bounding box center [96, 24] width 9 height 9
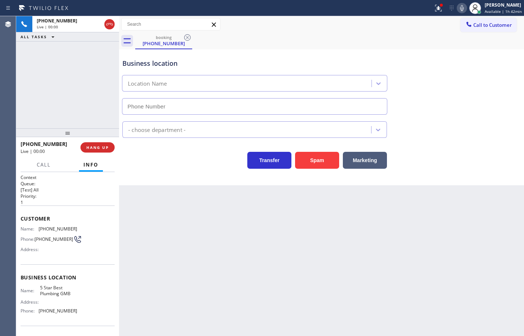
type input "(213) 600-7224"
click at [56, 292] on span "5 Star Best Plumbing GMB" at bounding box center [58, 290] width 37 height 11
click at [59, 313] on span "(213) 600-7224" at bounding box center [58, 311] width 39 height 6
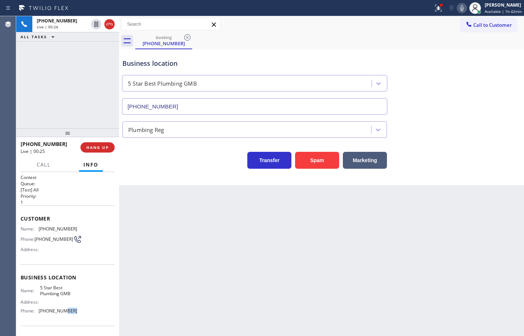
click at [59, 313] on span "(213) 600-7224" at bounding box center [58, 311] width 39 height 6
click at [55, 226] on span "(917) 301-6290" at bounding box center [58, 229] width 39 height 6
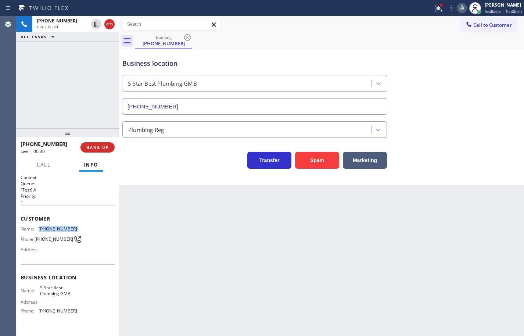
click at [459, 6] on icon at bounding box center [461, 8] width 9 height 9
click at [458, 7] on icon at bounding box center [461, 8] width 9 height 9
click at [113, 26] on icon at bounding box center [109, 24] width 9 height 9
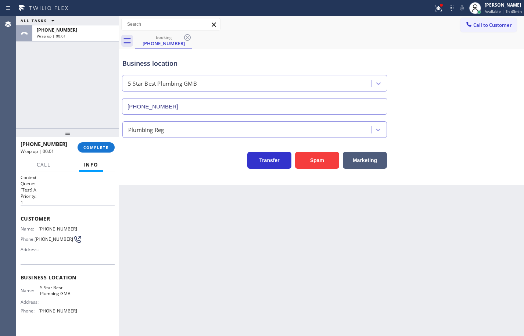
click at [100, 141] on div "+19173016290 Wrap up | 00:01 COMPLETE" at bounding box center [68, 147] width 94 height 19
click at [104, 144] on button "COMPLETE" at bounding box center [96, 147] width 37 height 10
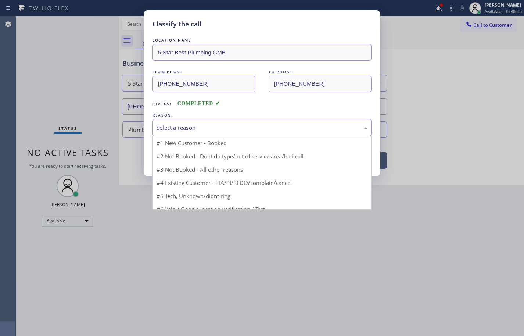
click at [195, 130] on div "Select a reason" at bounding box center [262, 127] width 211 height 8
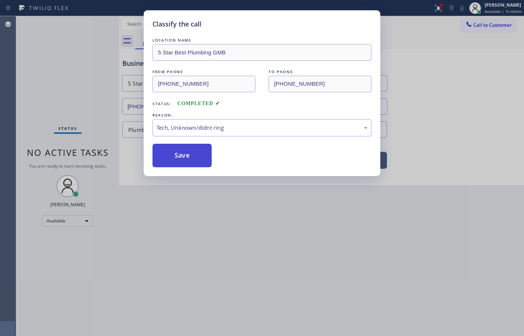
click at [205, 159] on button "Save" at bounding box center [181, 156] width 59 height 24
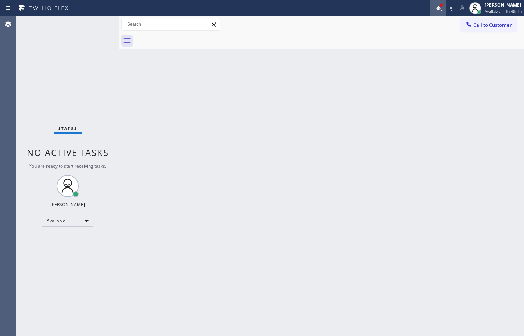
click at [434, 12] on icon at bounding box center [438, 8] width 9 height 9
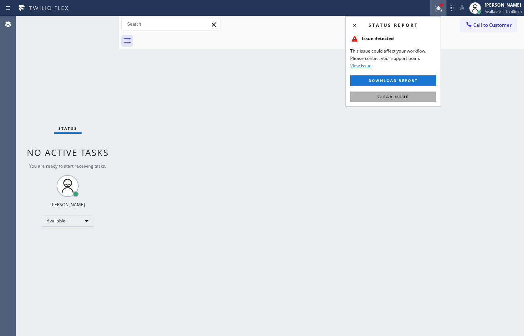
click at [414, 96] on button "Clear issue" at bounding box center [393, 96] width 86 height 10
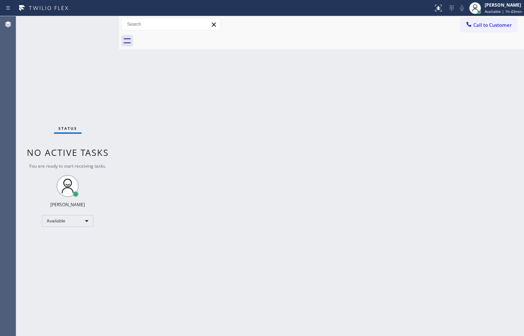
click at [477, 93] on div "Back to Dashboard Change Sender ID Customers Technicians Select a contact Outbo…" at bounding box center [321, 176] width 405 height 320
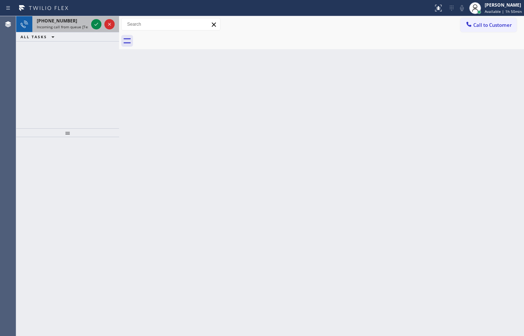
click at [72, 28] on span "Incoming call from queue [Test] All" at bounding box center [67, 26] width 61 height 5
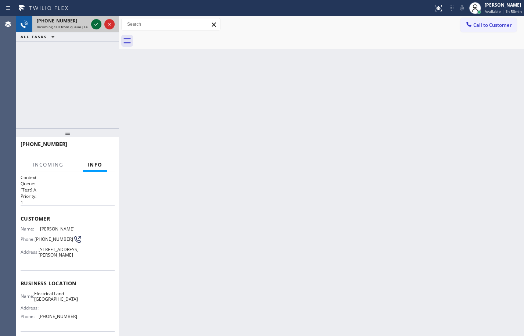
click at [95, 24] on icon at bounding box center [96, 24] width 9 height 9
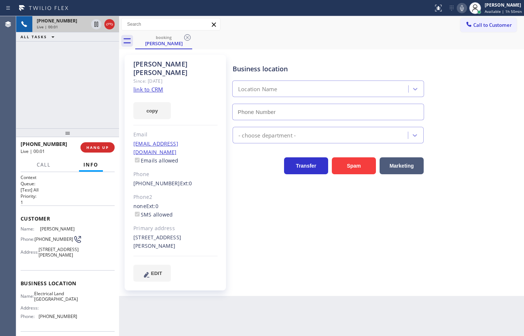
type input "(408) 677-2851"
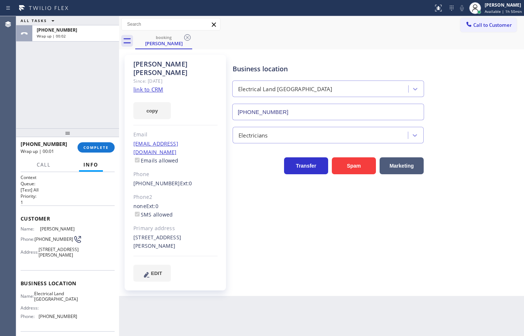
click at [152, 86] on link "link to CRM" at bounding box center [148, 89] width 30 height 7
click at [165, 107] on button "copy" at bounding box center [151, 110] width 37 height 17
click at [97, 148] on span "COMPLETE" at bounding box center [95, 147] width 25 height 5
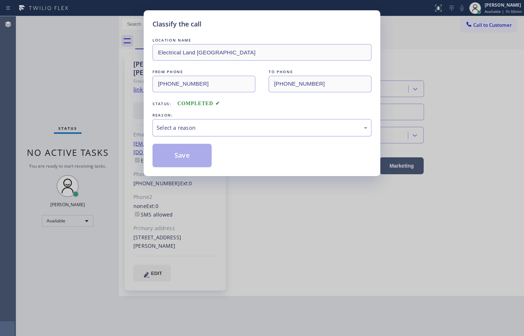
click at [198, 130] on div "Select a reason" at bounding box center [262, 127] width 211 height 8
click at [196, 152] on button "Save" at bounding box center [181, 156] width 59 height 24
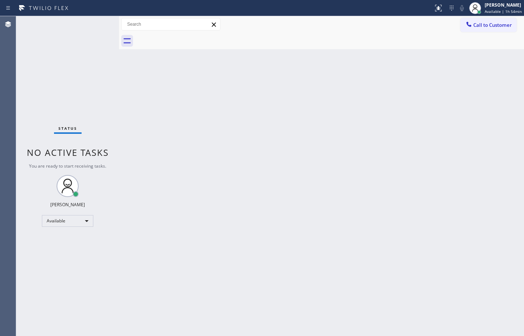
click at [324, 112] on div "Back to Dashboard Change Sender ID Customers Technicians Select a contact Outbo…" at bounding box center [321, 176] width 405 height 320
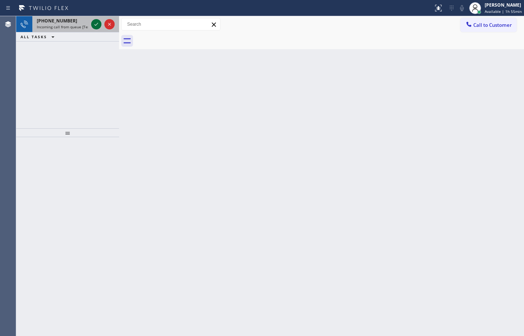
click at [98, 22] on icon at bounding box center [96, 24] width 9 height 9
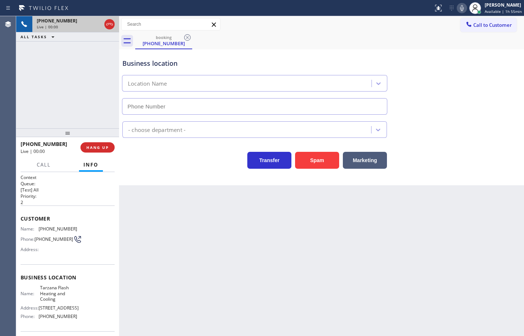
type input "(818) 616-7532"
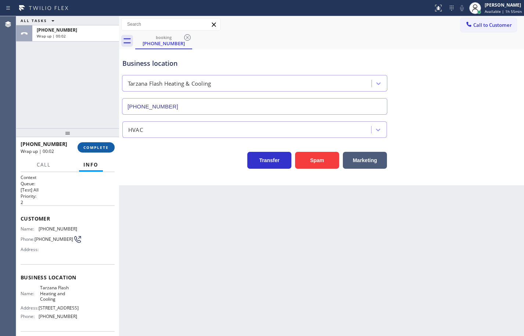
click at [106, 146] on span "COMPLETE" at bounding box center [95, 147] width 25 height 5
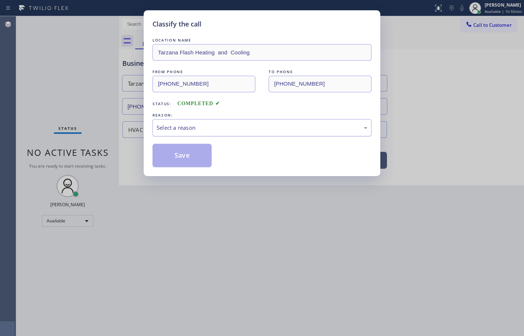
click at [197, 129] on div "Select a reason" at bounding box center [262, 127] width 211 height 8
click at [198, 159] on button "Save" at bounding box center [181, 156] width 59 height 24
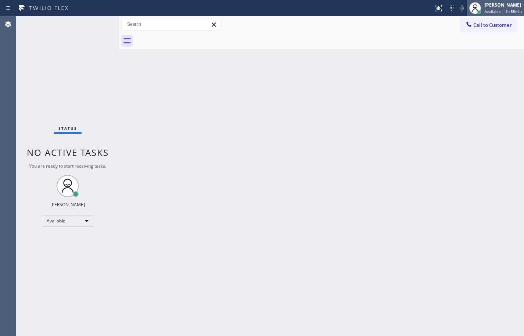
click at [511, 14] on span "Available | 1h 55min" at bounding box center [503, 11] width 37 height 5
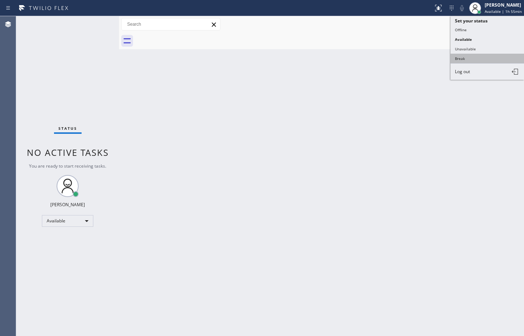
click at [486, 58] on button "Break" at bounding box center [486, 59] width 73 height 10
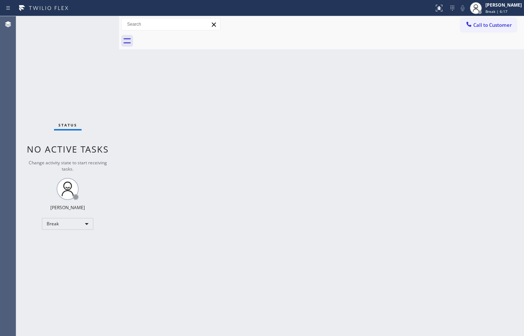
click at [453, 153] on div "Back to Dashboard Change Sender ID Customers Technicians Select a contact Outbo…" at bounding box center [321, 176] width 405 height 320
click at [453, 110] on div "Back to Dashboard Change Sender ID Customers Technicians Select a contact Outbo…" at bounding box center [321, 176] width 405 height 320
click at [515, 7] on div "Sean Louis Atanoza" at bounding box center [503, 5] width 36 height 6
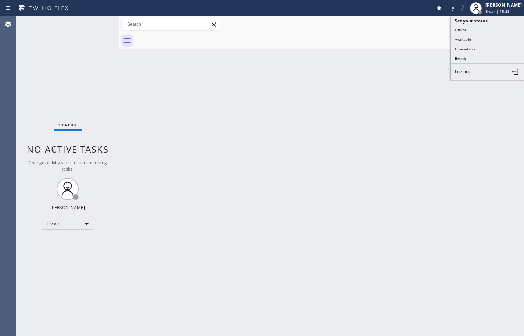
click at [490, 37] on button "Available" at bounding box center [486, 40] width 73 height 10
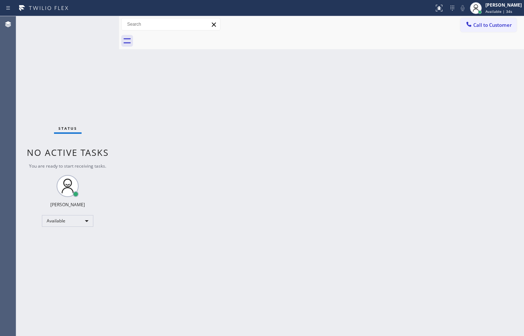
click at [515, 150] on div "Back to Dashboard Change Sender ID Customers Technicians Select a contact Outbo…" at bounding box center [321, 176] width 405 height 320
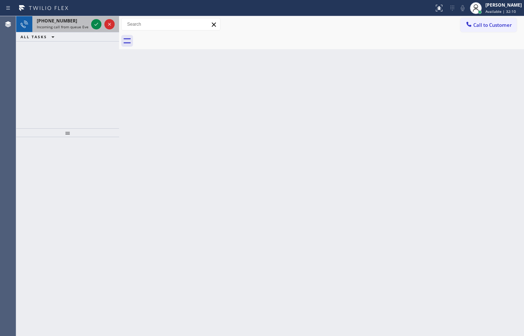
click at [60, 18] on span "+15754301138" at bounding box center [57, 21] width 40 height 6
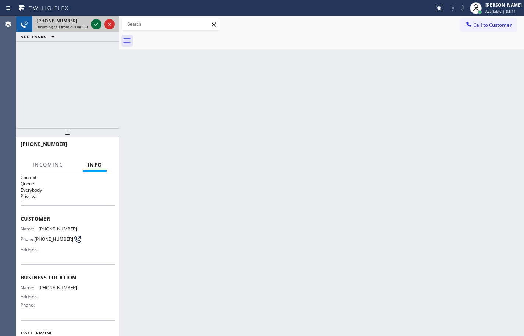
click at [93, 25] on icon at bounding box center [96, 24] width 9 height 9
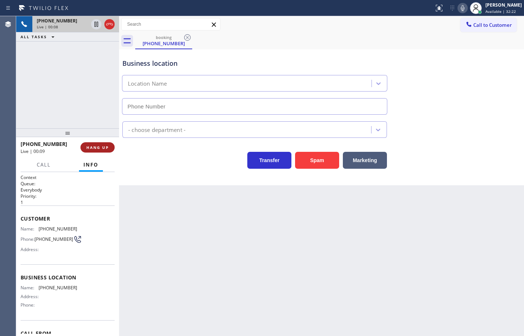
click at [101, 148] on span "HANG UP" at bounding box center [97, 147] width 22 height 5
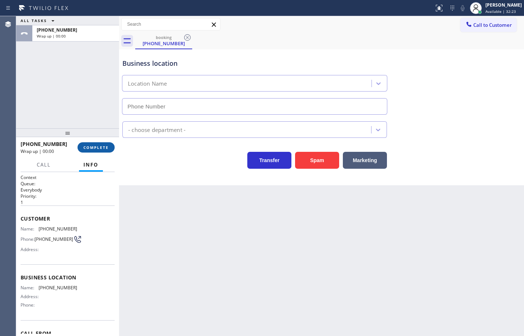
click at [101, 148] on span "COMPLETE" at bounding box center [95, 147] width 25 height 5
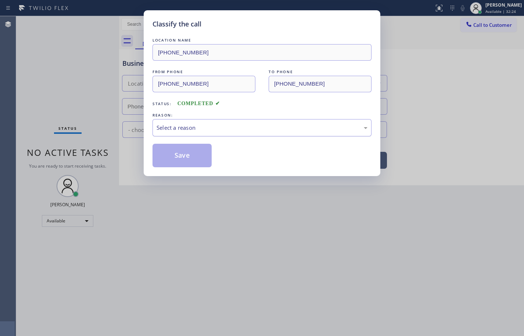
click at [242, 126] on div "Select a reason" at bounding box center [262, 127] width 211 height 8
click at [202, 153] on button "Save" at bounding box center [181, 156] width 59 height 24
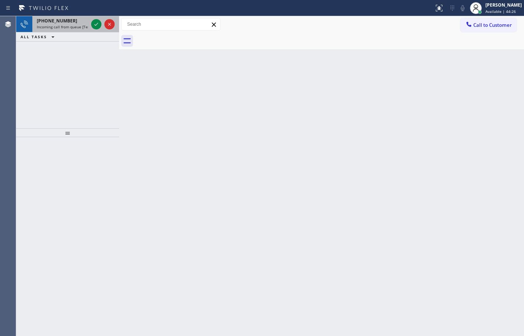
click at [67, 25] on span "Incoming call from queue [Test] All" at bounding box center [67, 26] width 61 height 5
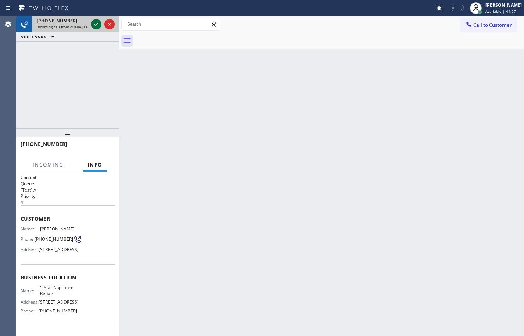
click at [98, 24] on icon at bounding box center [96, 24] width 9 height 9
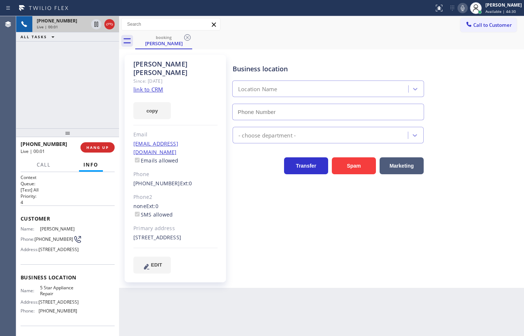
type input "(855) 731-4952"
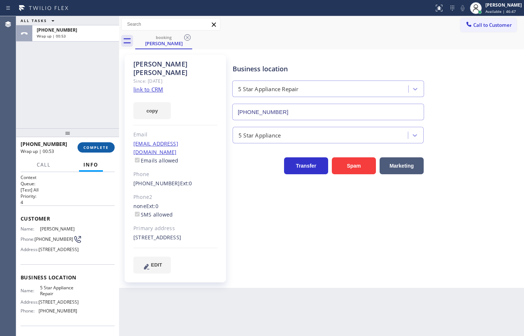
click at [83, 148] on button "COMPLETE" at bounding box center [96, 147] width 37 height 10
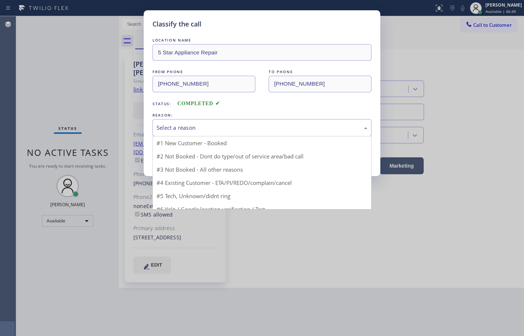
click at [202, 133] on div "Select a reason" at bounding box center [261, 127] width 219 height 17
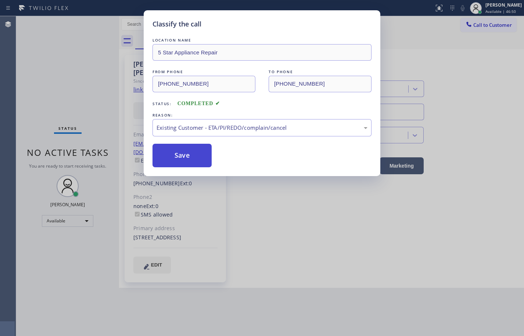
click at [195, 146] on button "Save" at bounding box center [181, 156] width 59 height 24
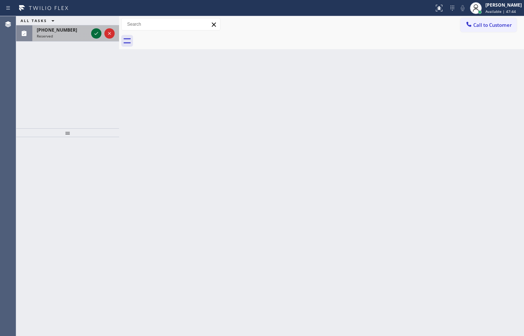
click at [100, 34] on icon at bounding box center [96, 33] width 9 height 9
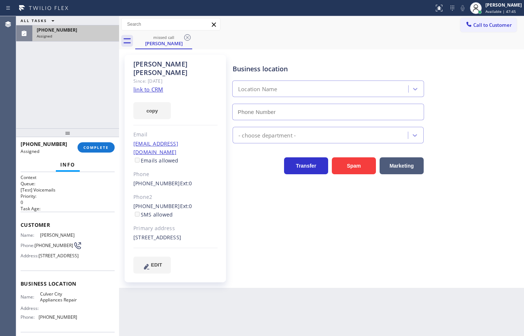
type input "(310) 400-5899"
click at [158, 86] on link "link to CRM" at bounding box center [148, 89] width 30 height 7
click at [157, 104] on button "copy" at bounding box center [151, 110] width 37 height 17
click at [108, 145] on span "COMPLETE" at bounding box center [95, 147] width 25 height 5
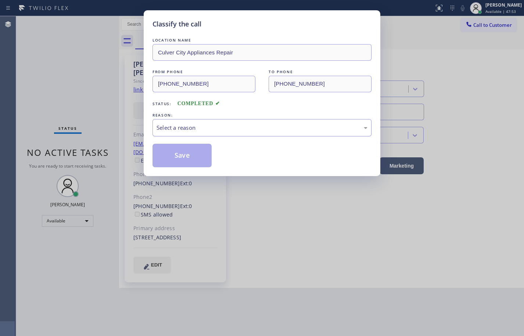
click at [211, 125] on div "Select a reason" at bounding box center [262, 127] width 211 height 8
click at [211, 127] on div "Tech, Unknown/didnt ring" at bounding box center [262, 127] width 211 height 8
click at [200, 162] on button "Save" at bounding box center [181, 156] width 59 height 24
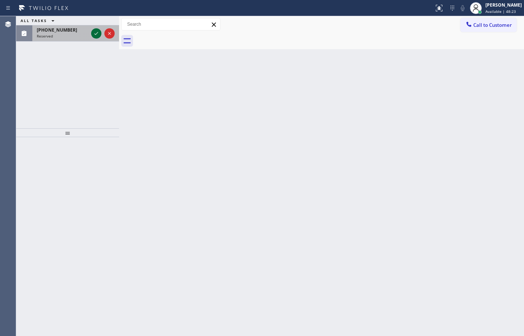
click at [99, 33] on icon at bounding box center [96, 33] width 9 height 9
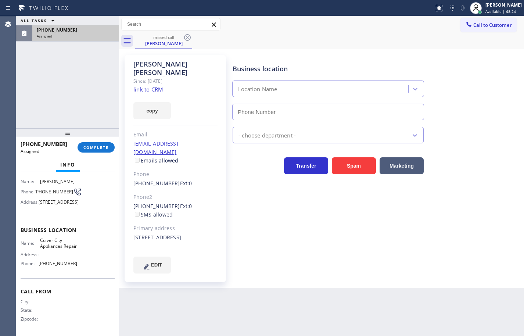
scroll to position [67, 0]
type input "(310) 400-5899"
click at [80, 269] on div "Name: Culver City Appliances Repair Address: Phone: (310) 400-5899" at bounding box center [68, 253] width 94 height 32
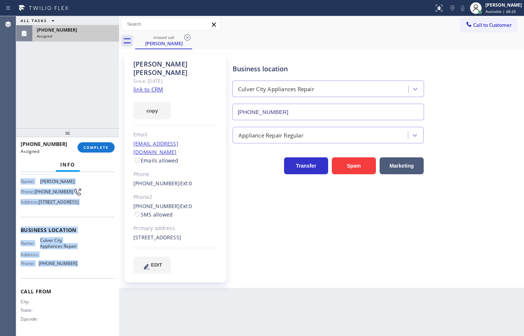
scroll to position [0, 0]
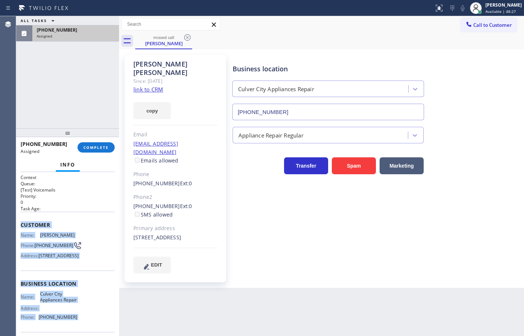
drag, startPoint x: 80, startPoint y: 274, endPoint x: 33, endPoint y: 225, distance: 67.0
click at [33, 225] on div "Context Queue: [Test] Voicemails Priority: 0 Task Age: Customer Name: Patty Ros…" at bounding box center [68, 280] width 94 height 213
click at [99, 151] on button "COMPLETE" at bounding box center [96, 147] width 37 height 10
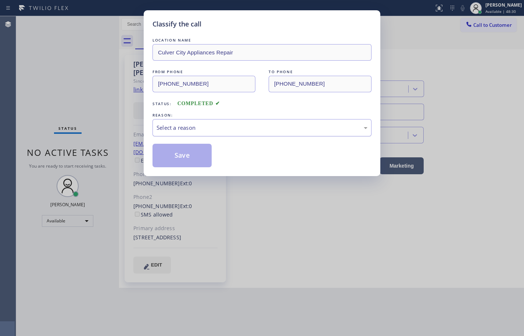
click at [181, 134] on div "Select a reason" at bounding box center [261, 127] width 219 height 17
click at [189, 152] on button "Save" at bounding box center [181, 156] width 59 height 24
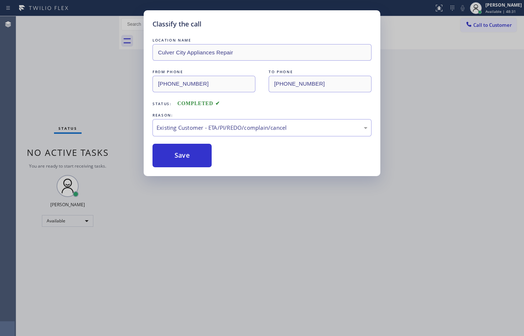
click at [453, 81] on div "Classify the call LOCATION NAME Culver City Appliances Repair FROM PHONE (310) …" at bounding box center [262, 168] width 524 height 336
